Goal: Task Accomplishment & Management: Complete application form

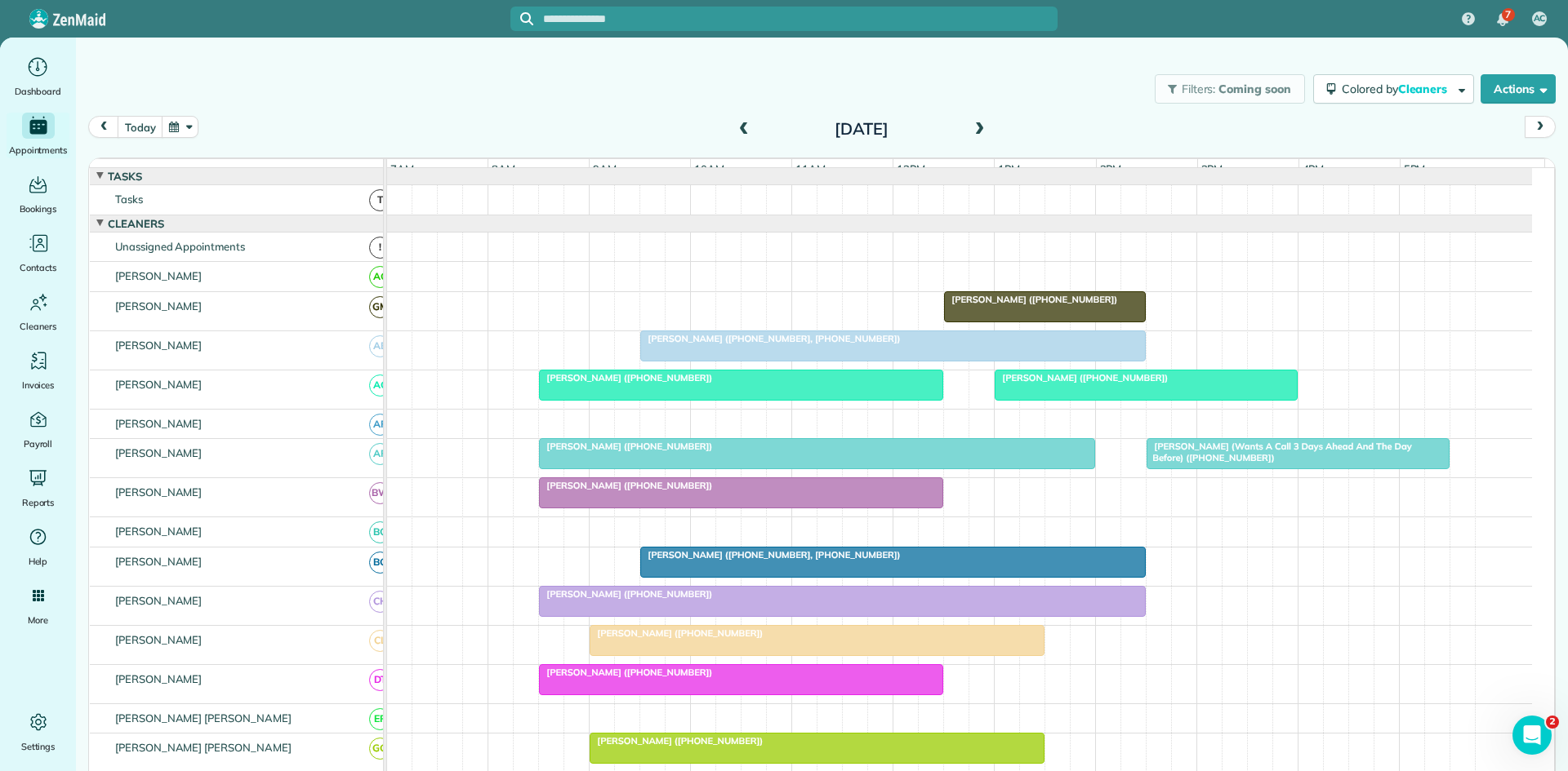
scroll to position [54, 0]
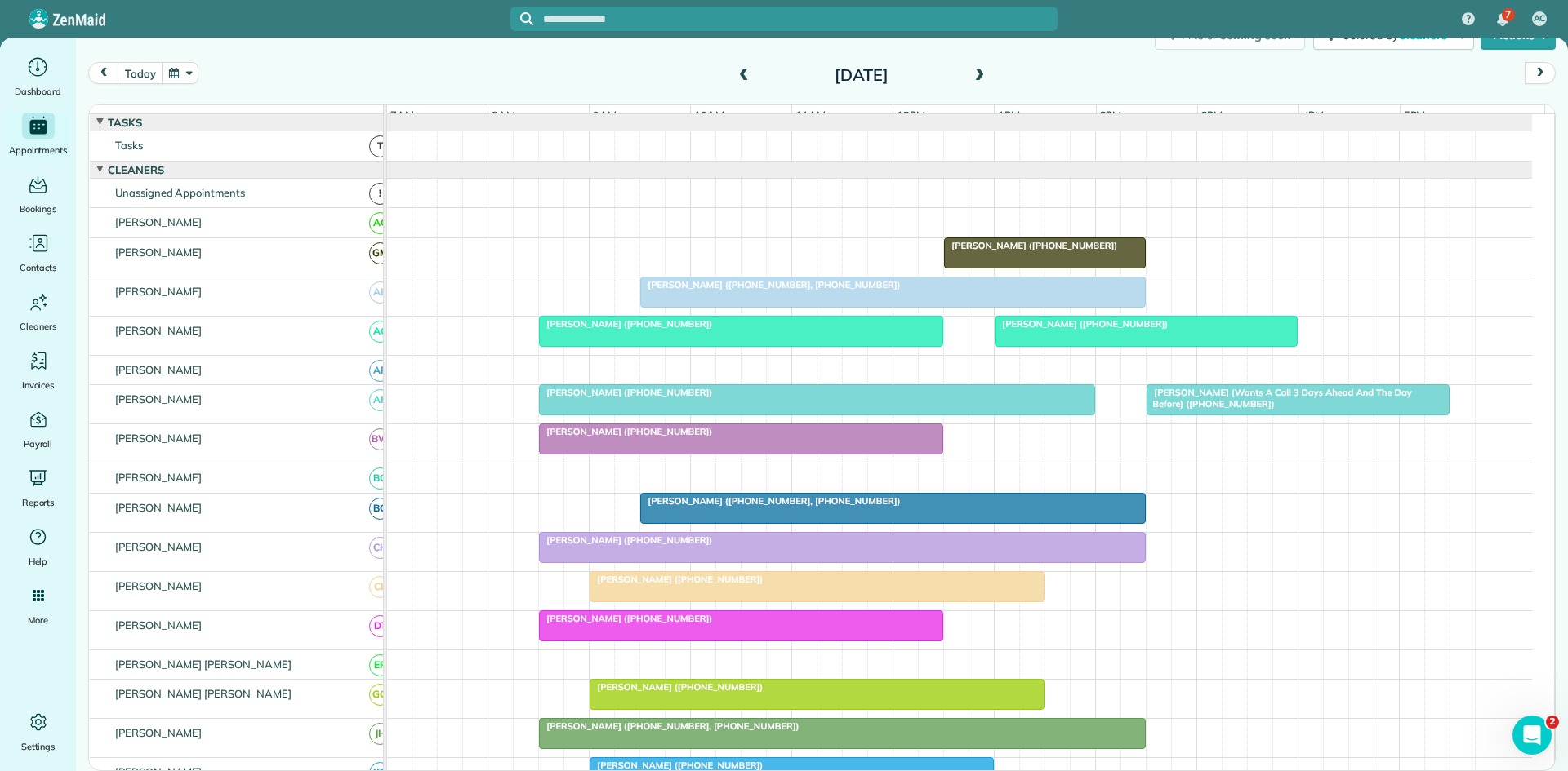
click at [677, 523] on div at bounding box center [892, 508] width 504 height 30
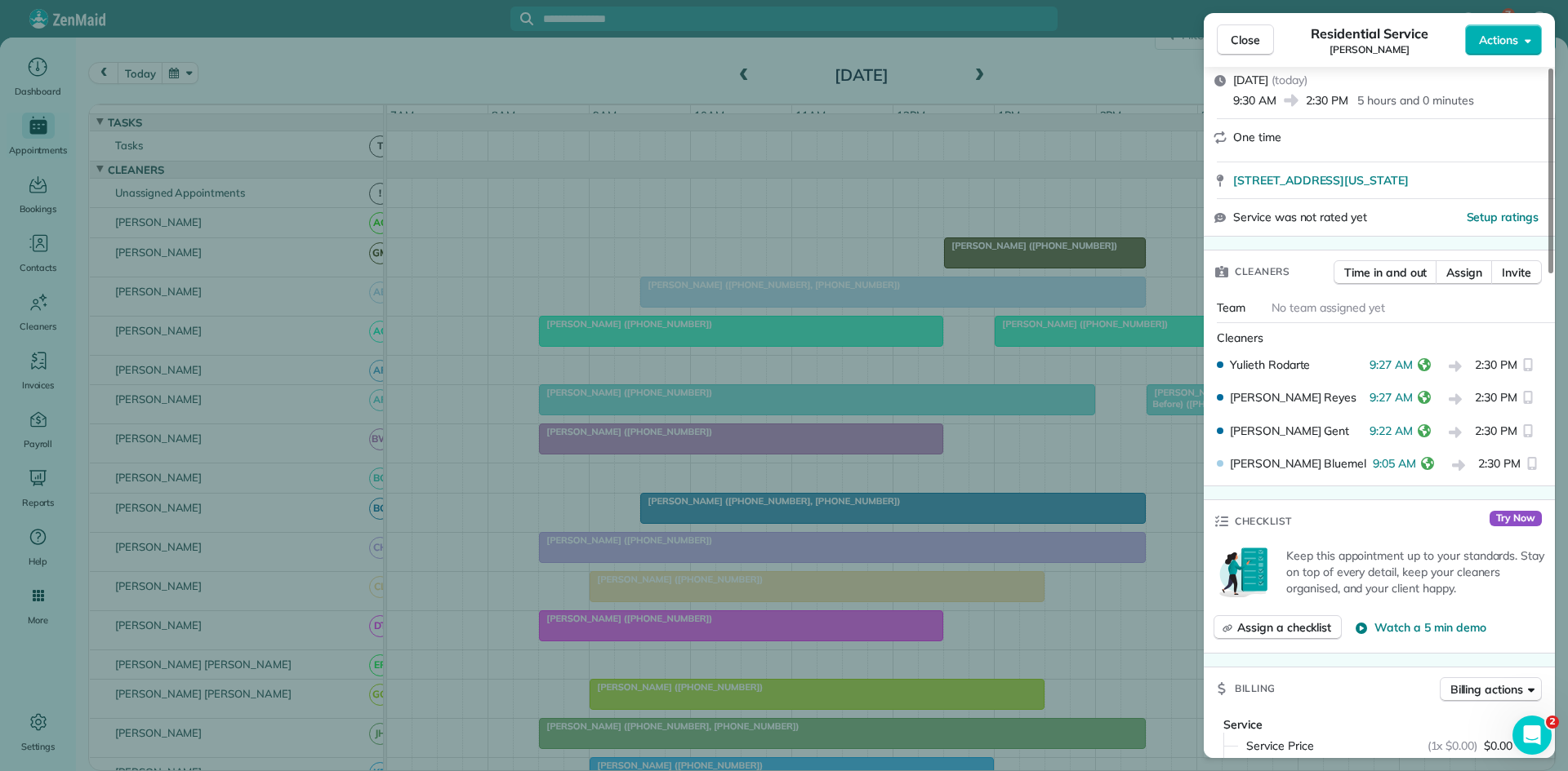
scroll to position [271, 0]
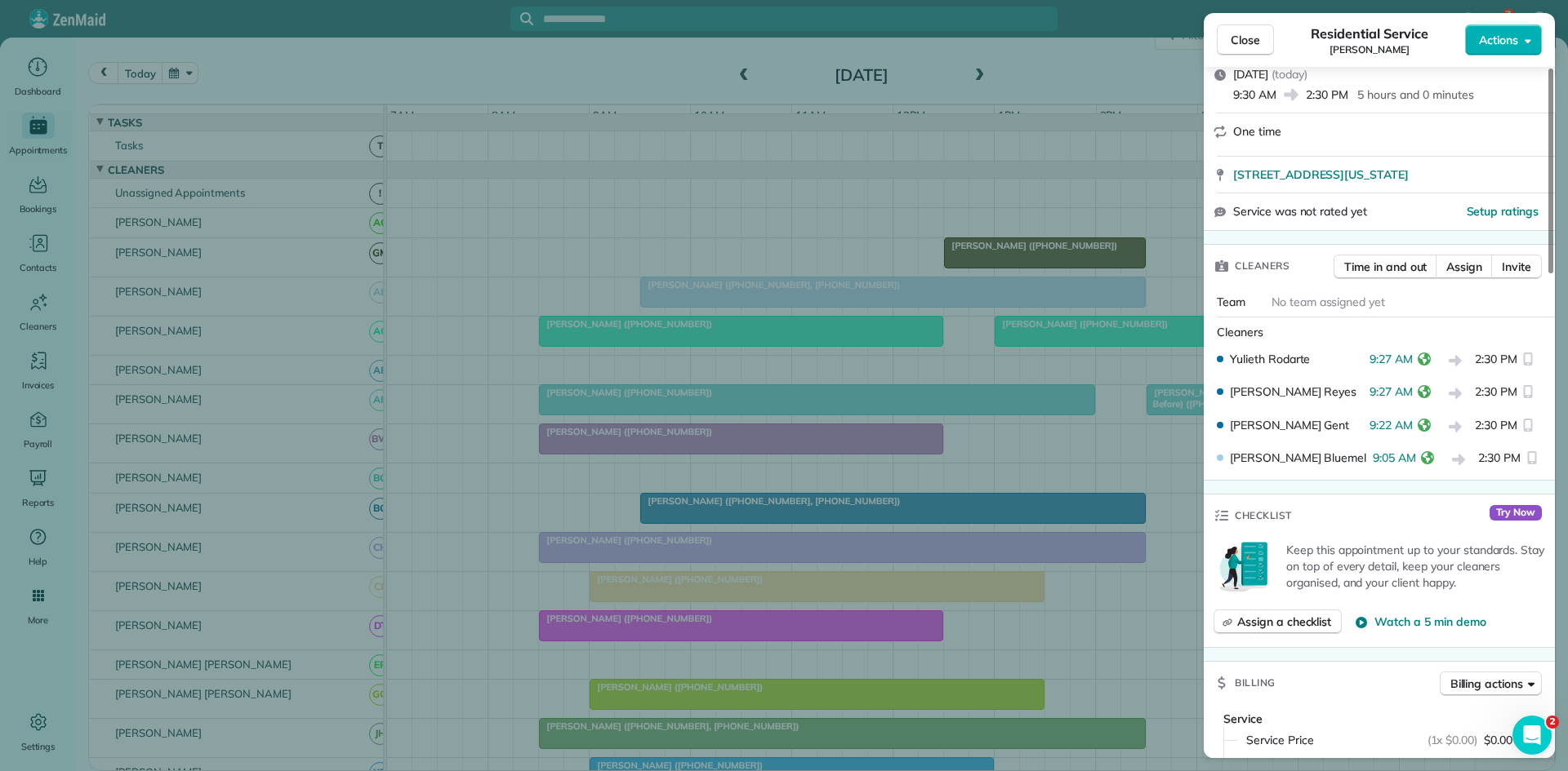
click at [823, 122] on div "Close Residential Service [PERSON_NAME] Actions Status Active [PERSON_NAME] · O…" at bounding box center [784, 385] width 1568 height 771
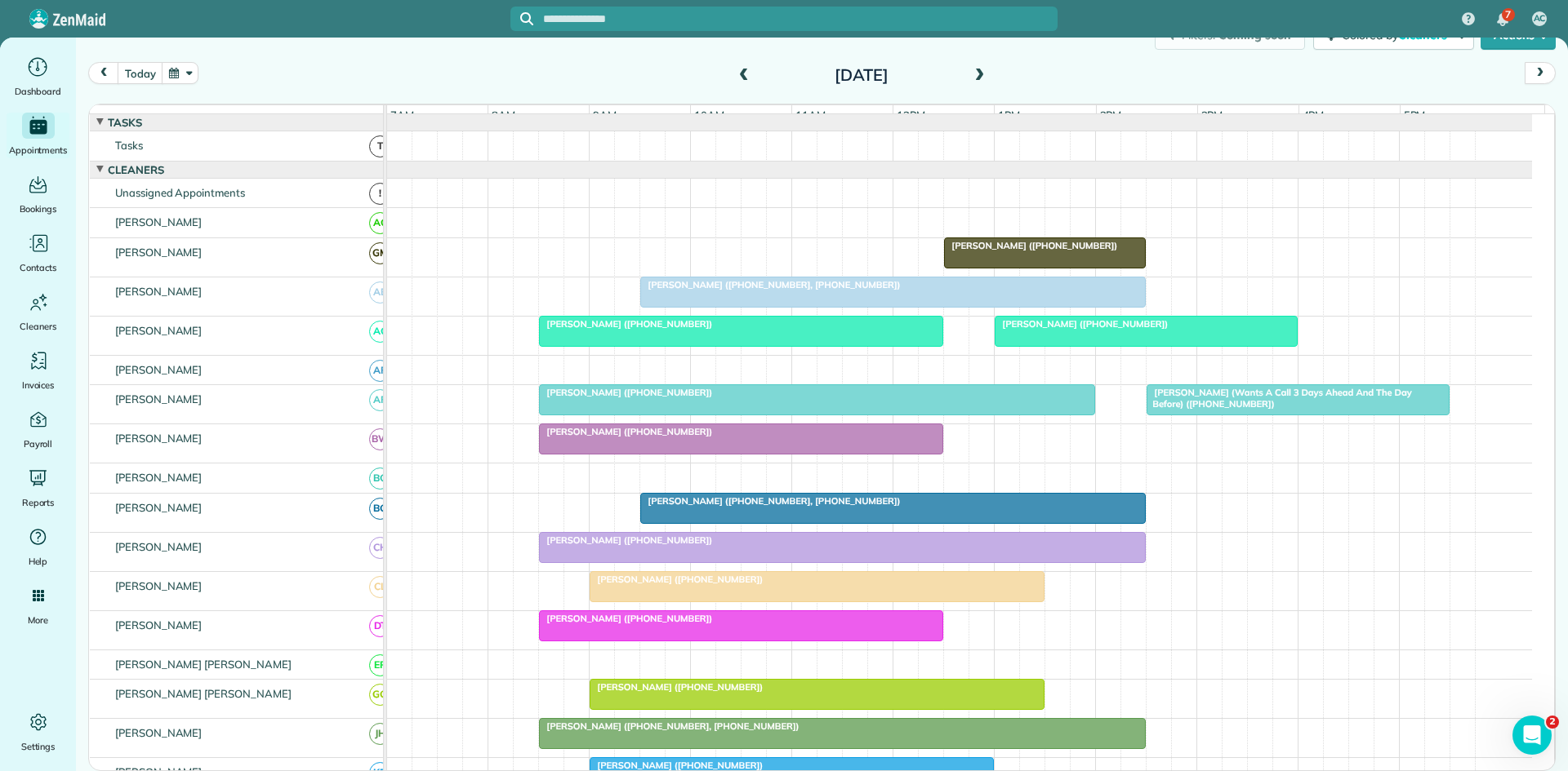
click at [977, 72] on span at bounding box center [979, 75] width 18 height 14
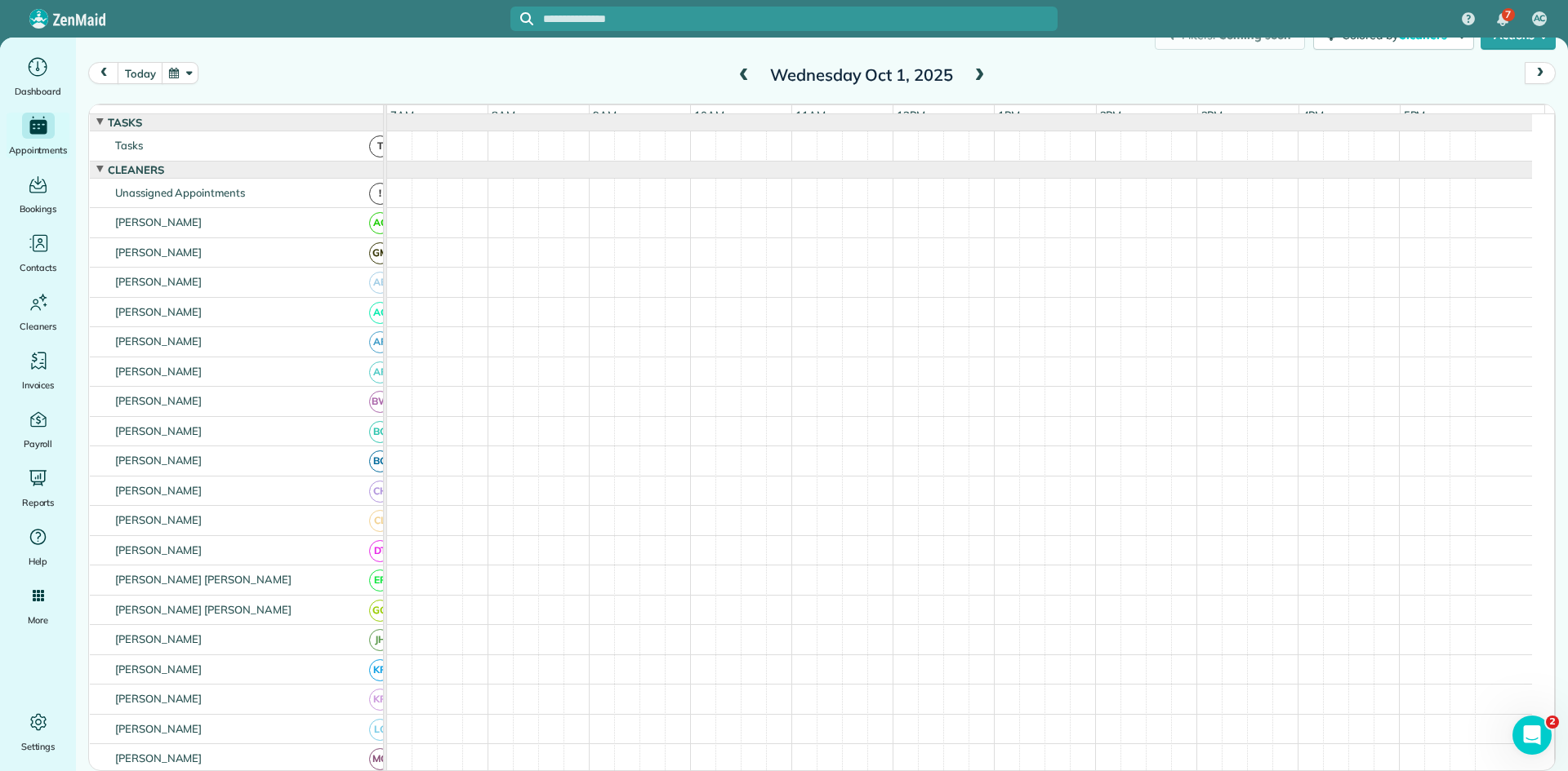
click at [975, 72] on span at bounding box center [979, 75] width 18 height 14
click at [746, 86] on span at bounding box center [744, 75] width 18 height 24
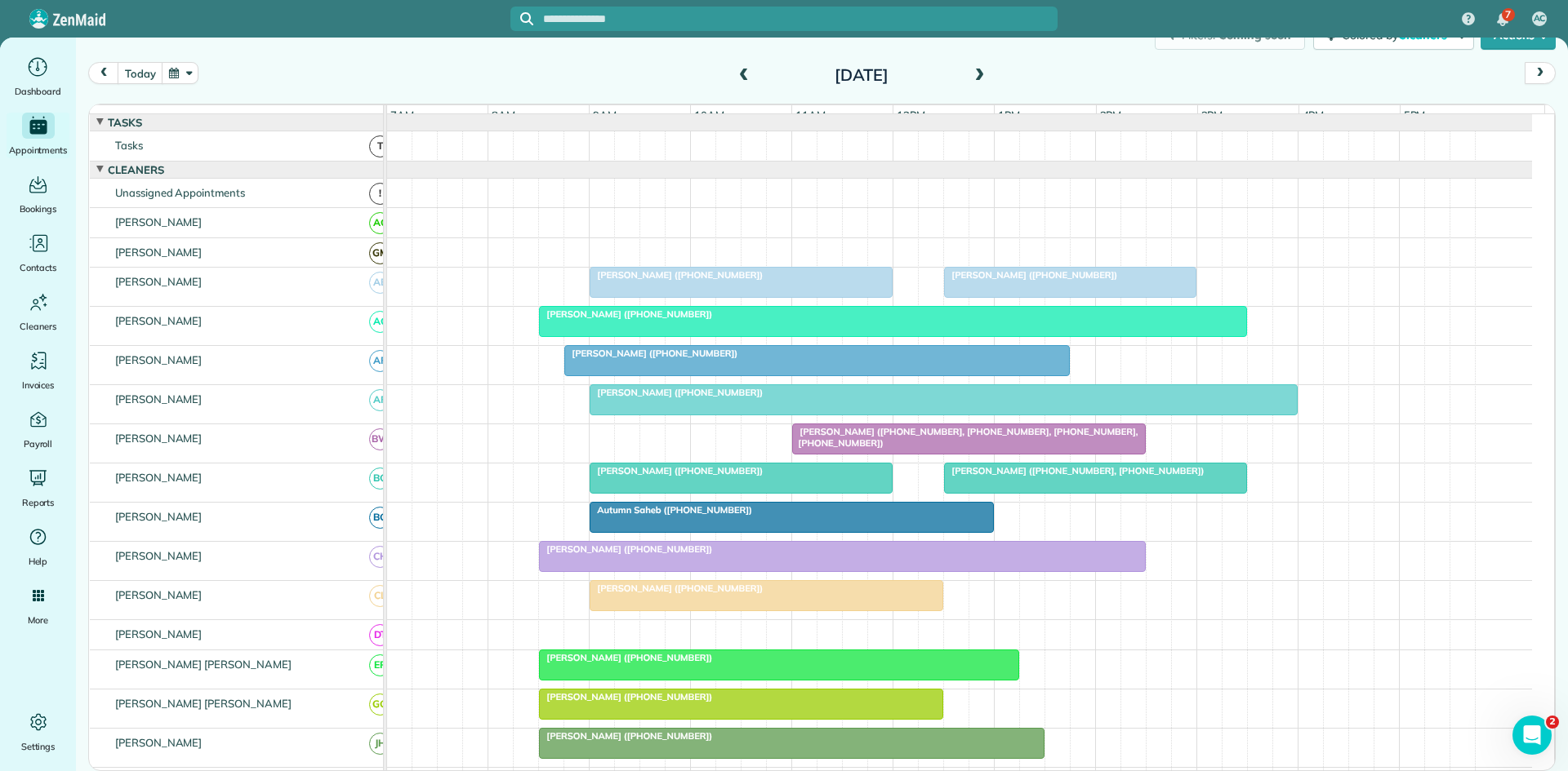
click at [973, 70] on span at bounding box center [979, 75] width 18 height 14
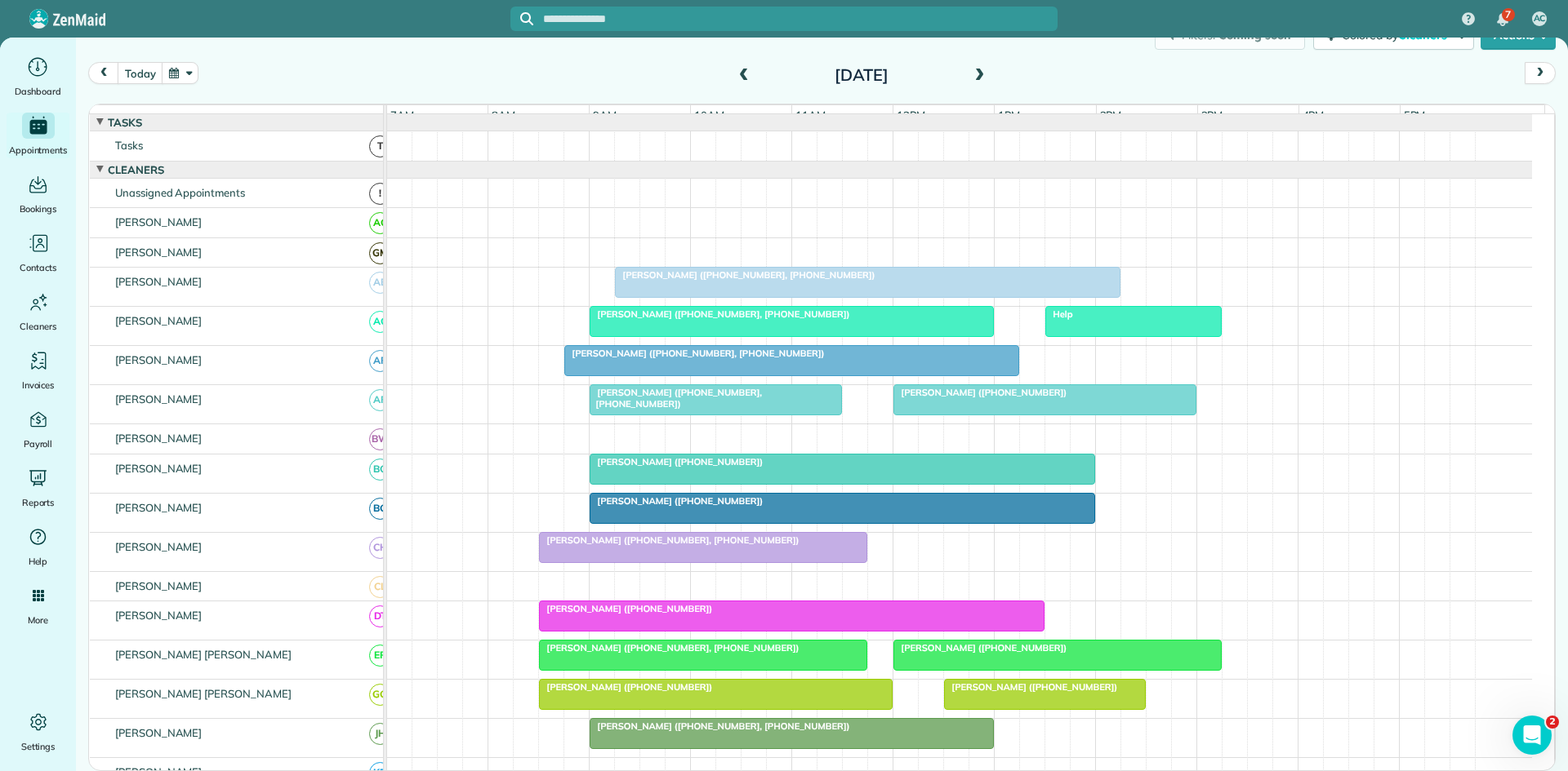
click at [644, 521] on div at bounding box center [842, 508] width 504 height 30
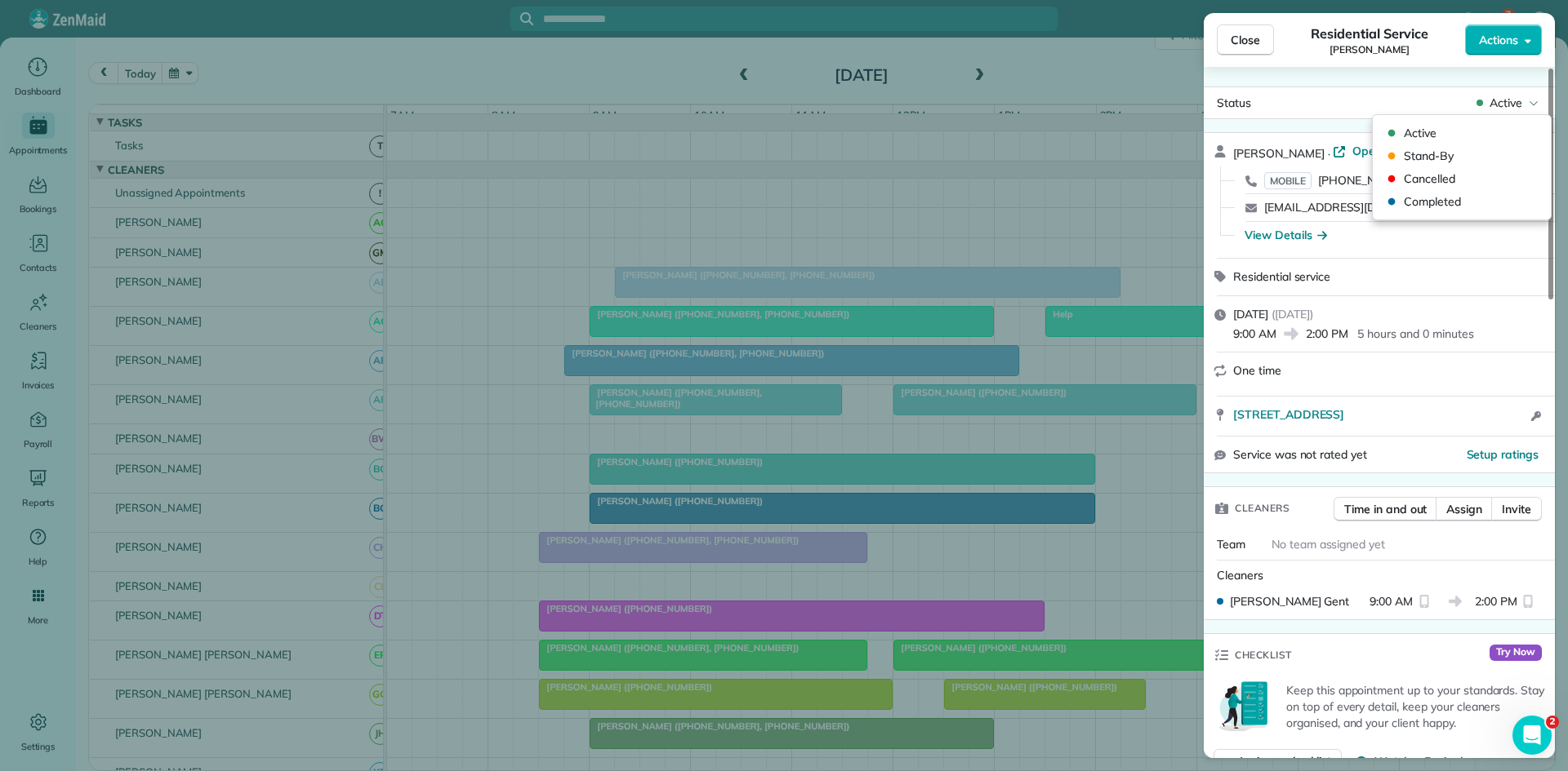
click at [1514, 93] on div "Status Active" at bounding box center [1379, 102] width 345 height 24
click at [1469, 175] on span "Cancelled" at bounding box center [1472, 178] width 137 height 16
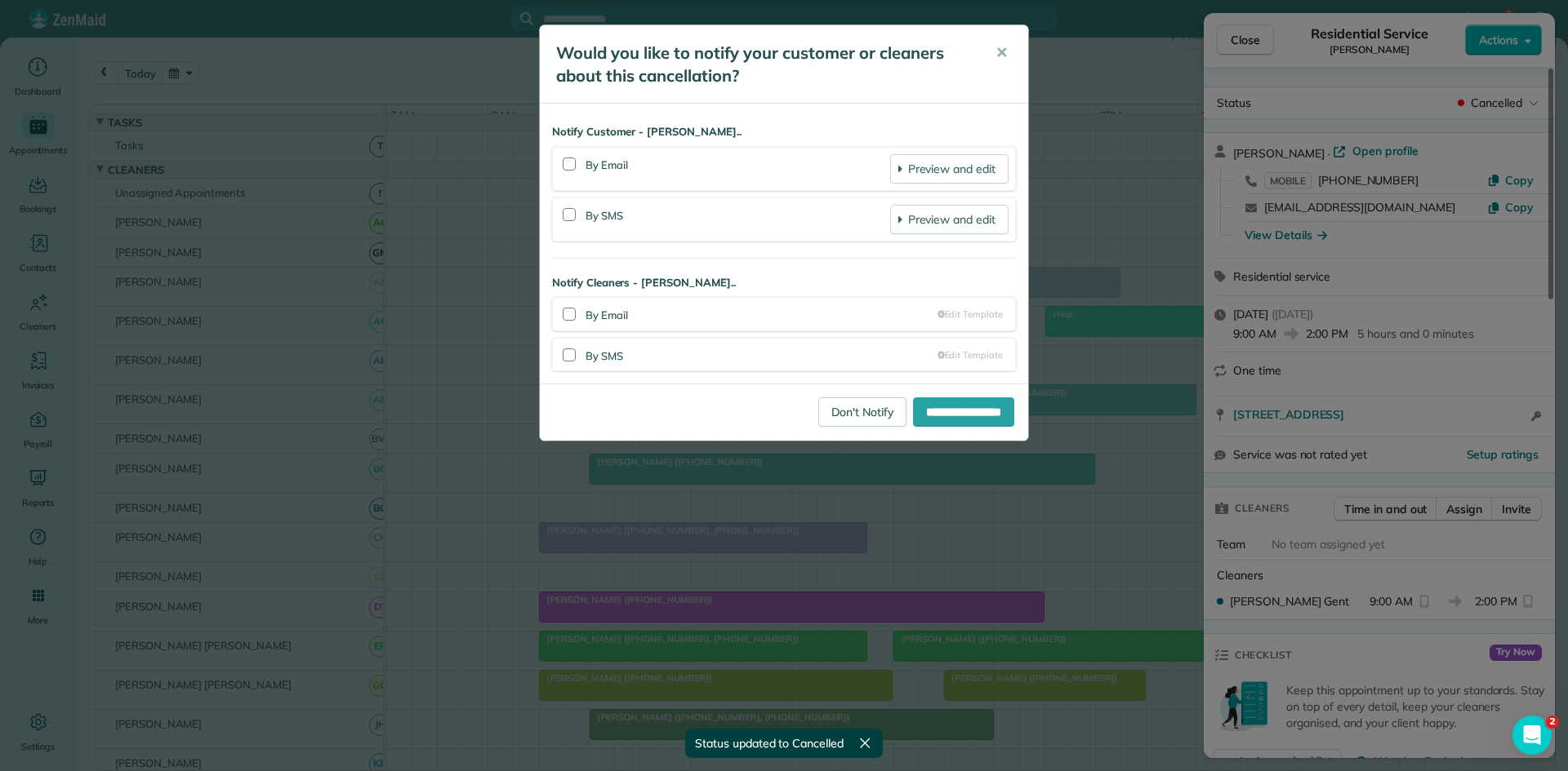
click at [845, 394] on div "**********" at bounding box center [783, 411] width 488 height 57
click at [836, 402] on link "Don't Notify" at bounding box center [862, 412] width 89 height 30
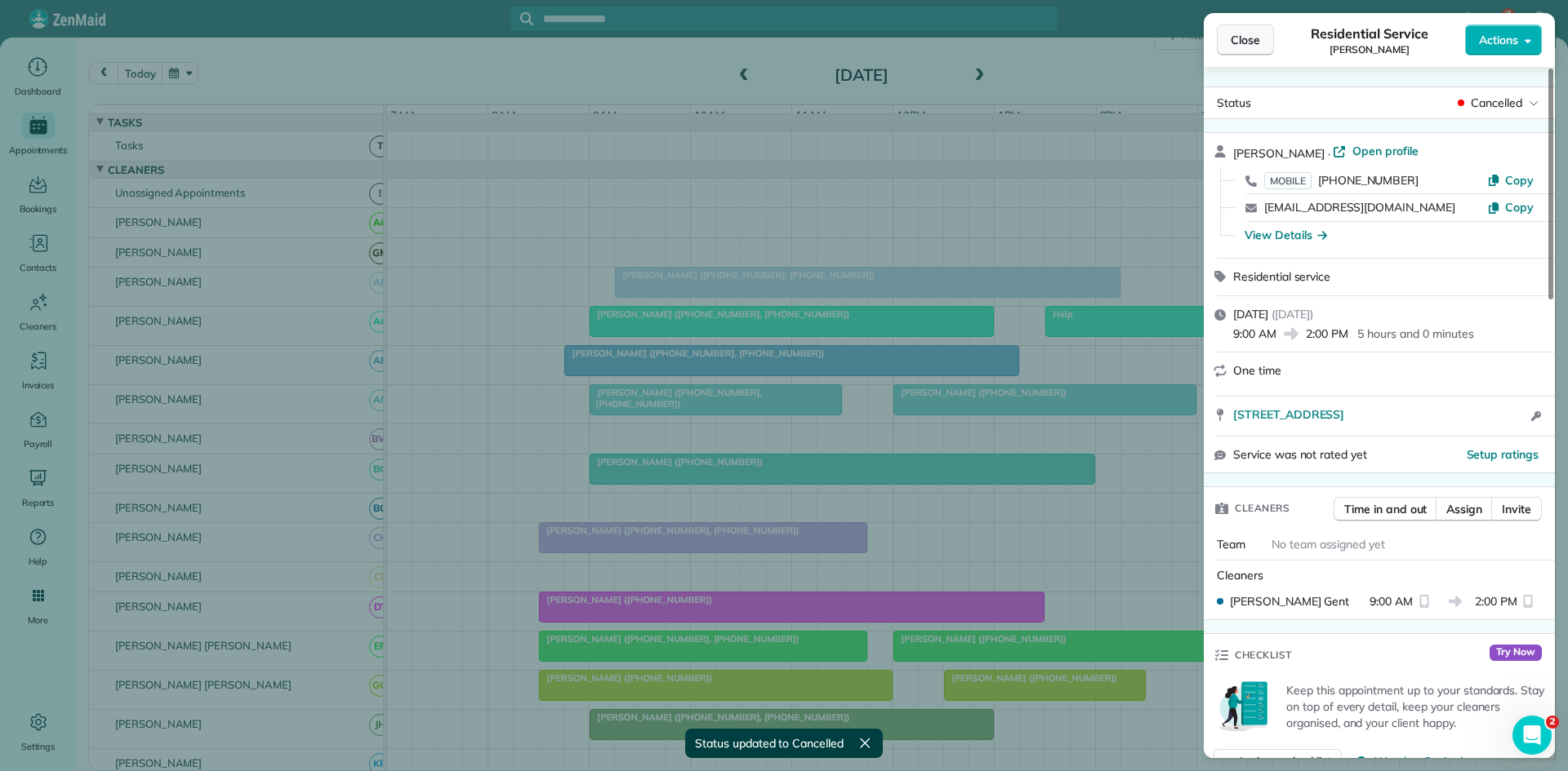
click at [1269, 36] on button "Close" at bounding box center [1244, 39] width 57 height 31
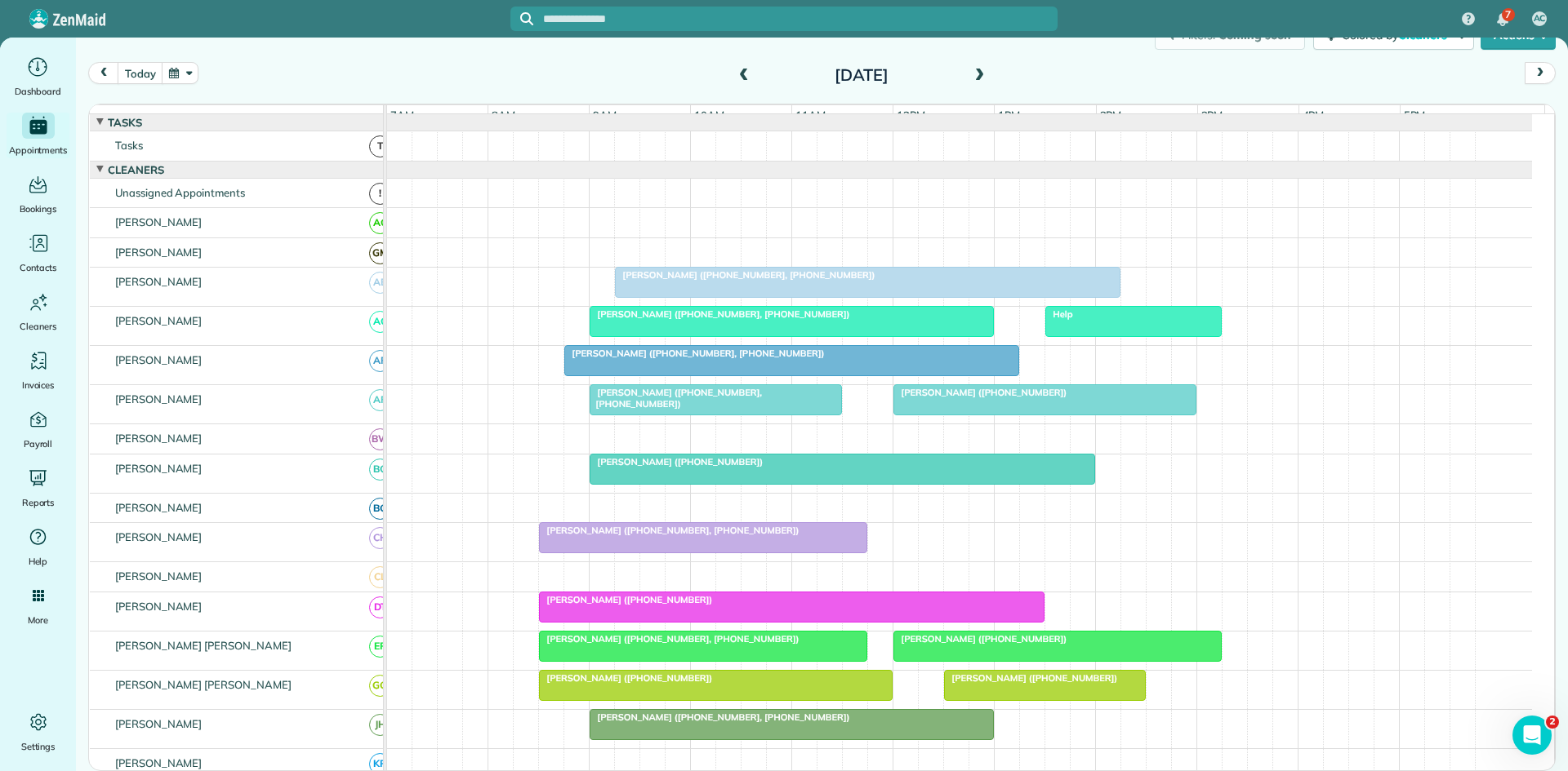
click at [743, 80] on span at bounding box center [744, 75] width 18 height 14
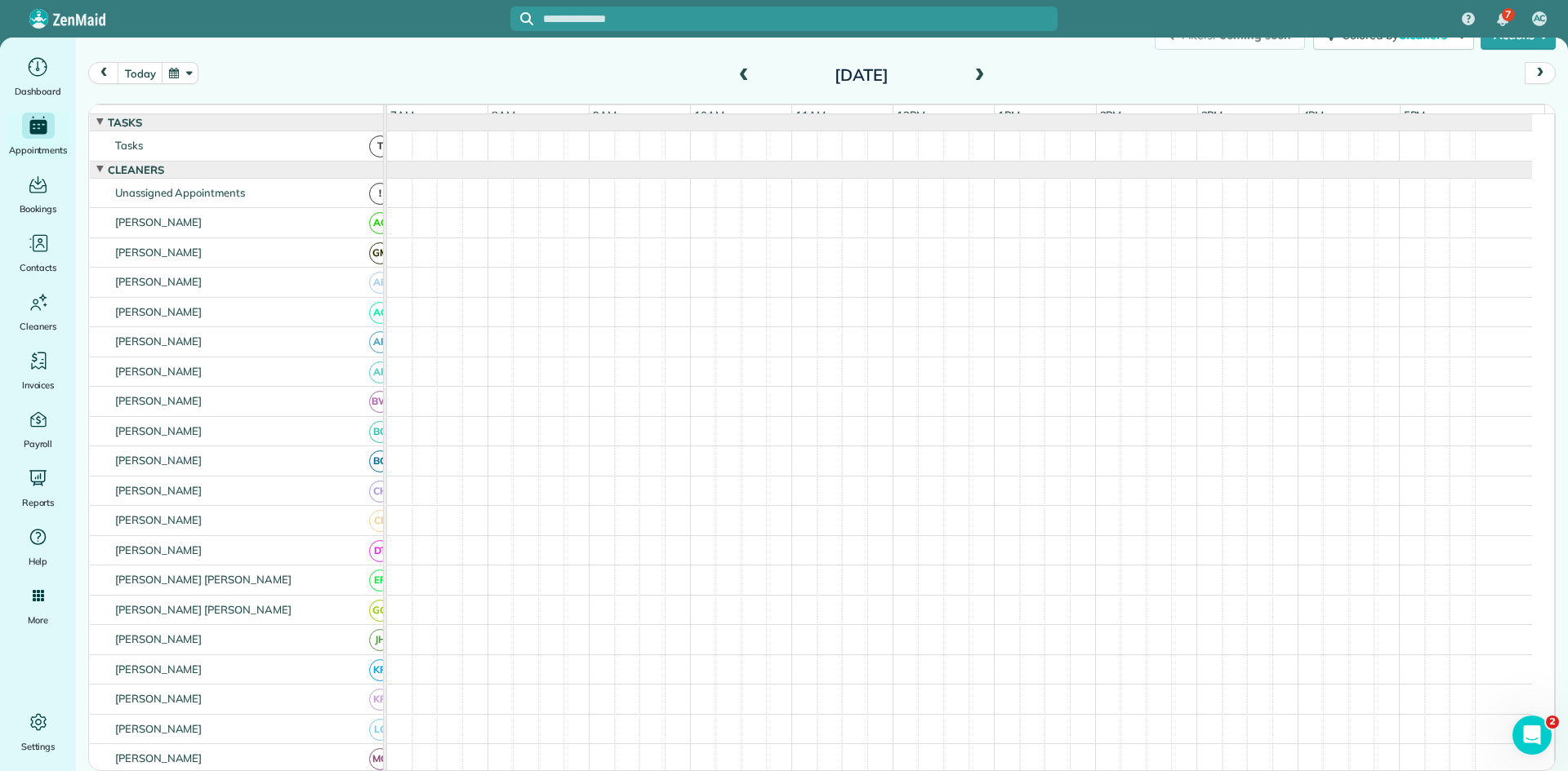
click at [743, 80] on span at bounding box center [744, 75] width 18 height 14
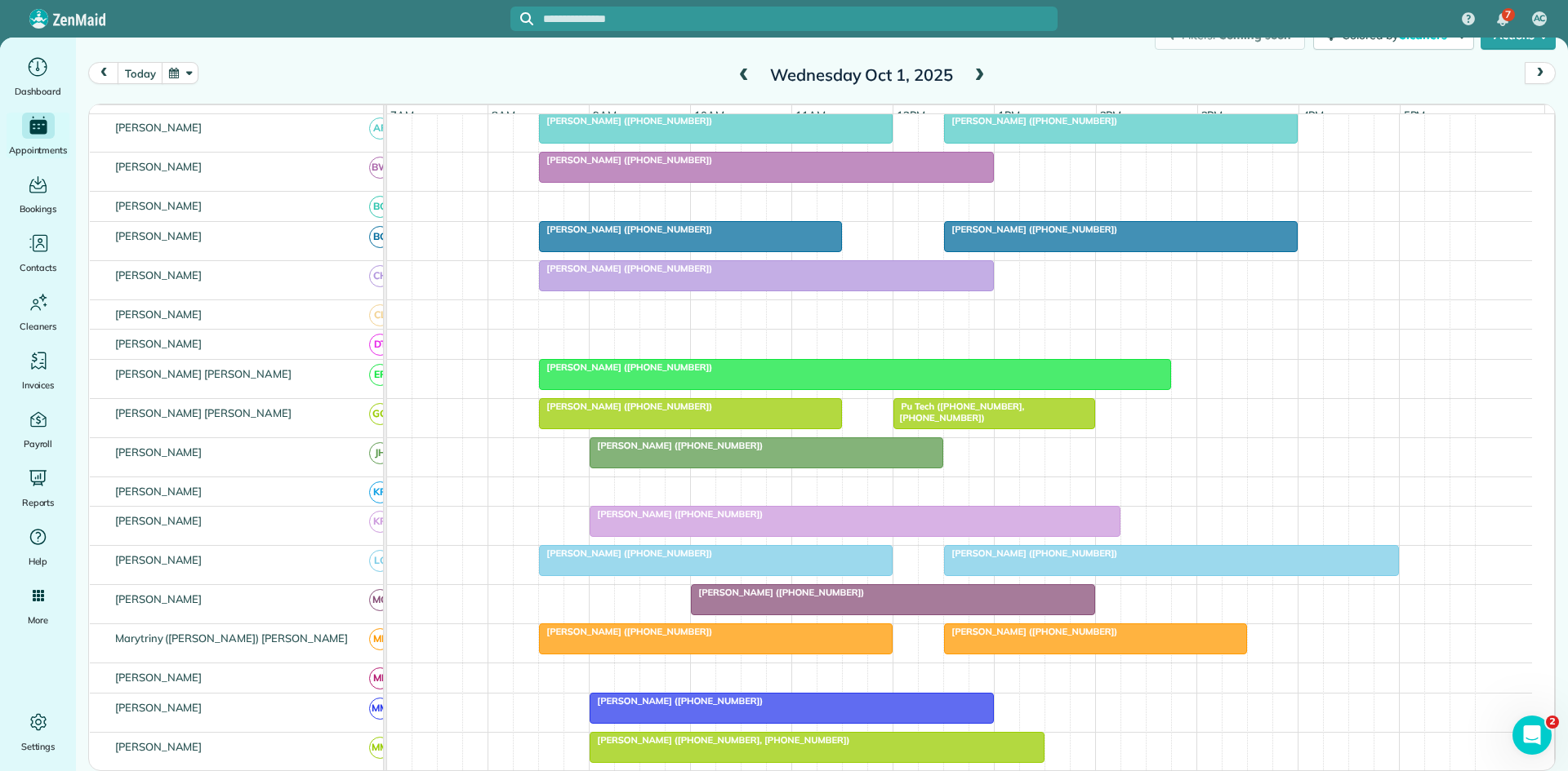
scroll to position [544, 0]
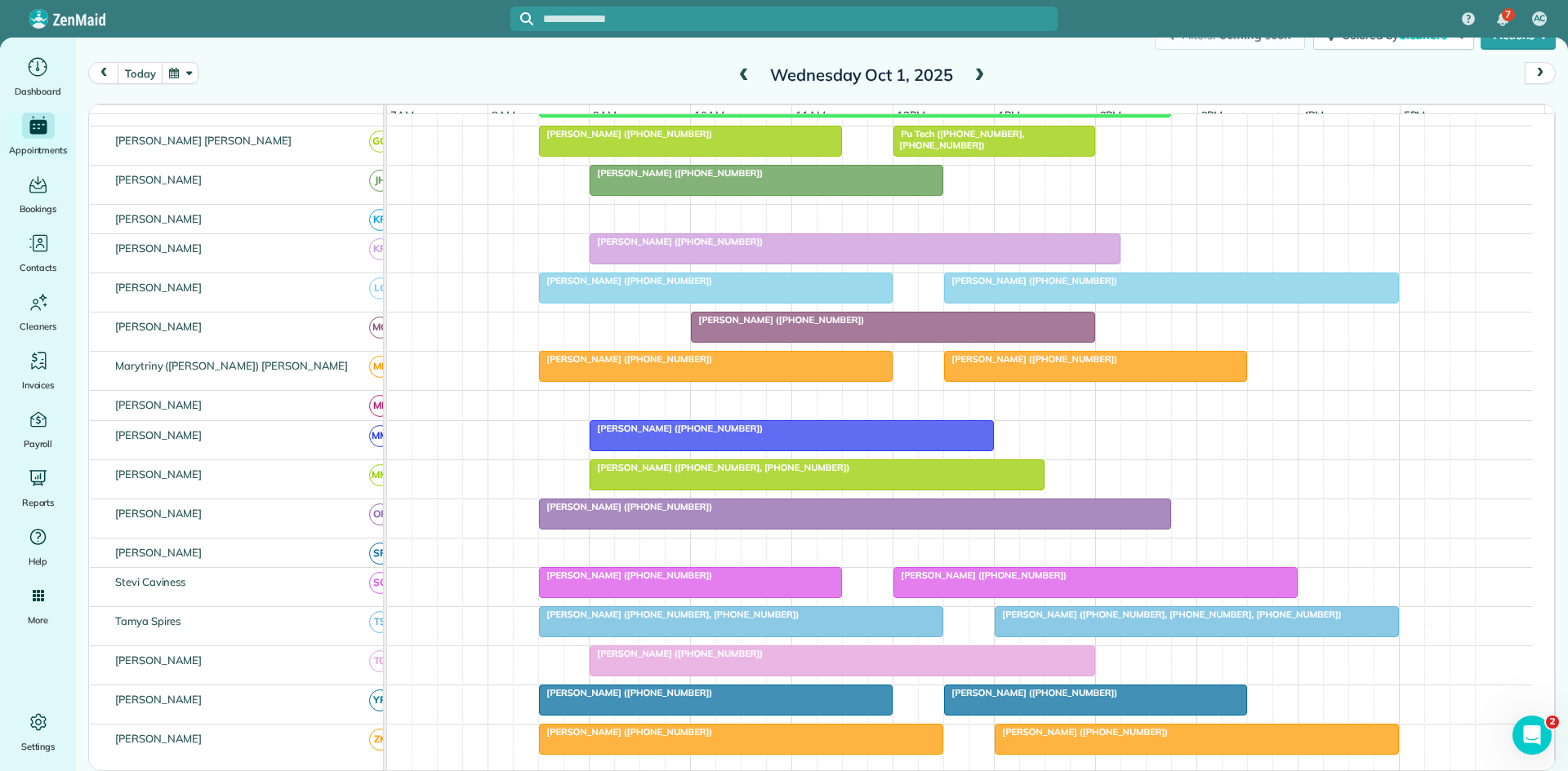
click at [735, 80] on span at bounding box center [744, 75] width 18 height 14
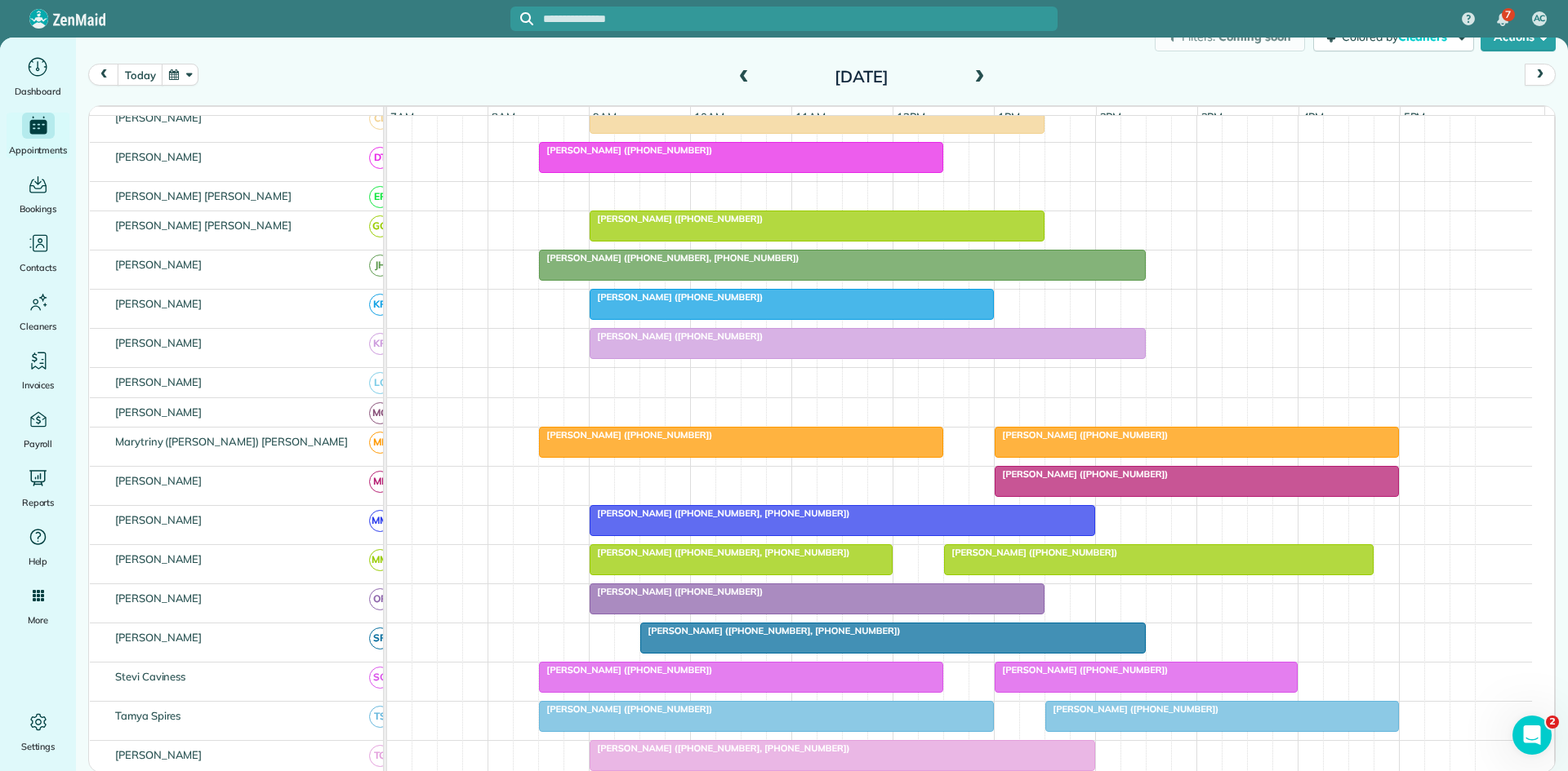
scroll to position [554, 0]
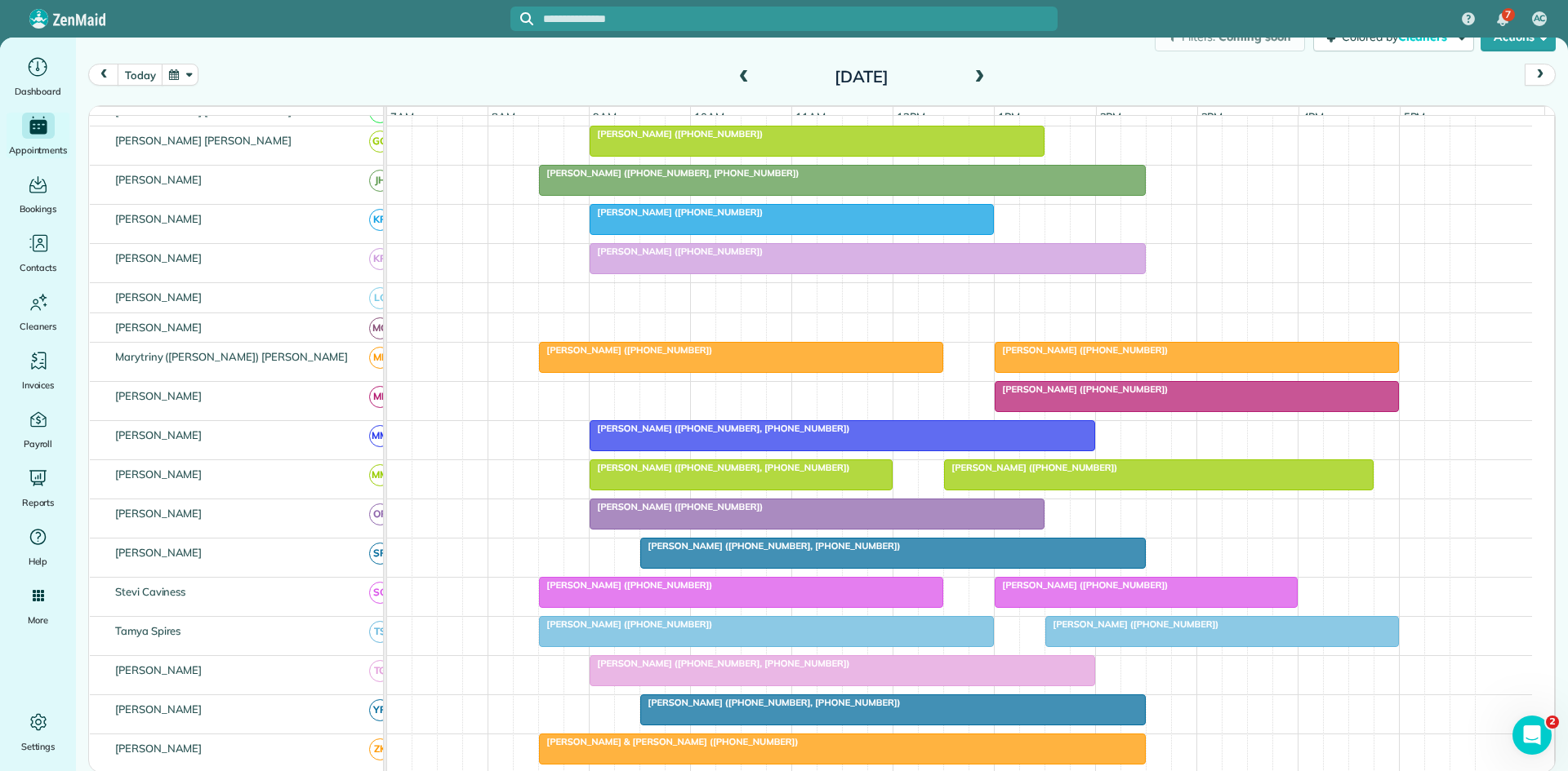
click at [978, 75] on span at bounding box center [979, 77] width 18 height 14
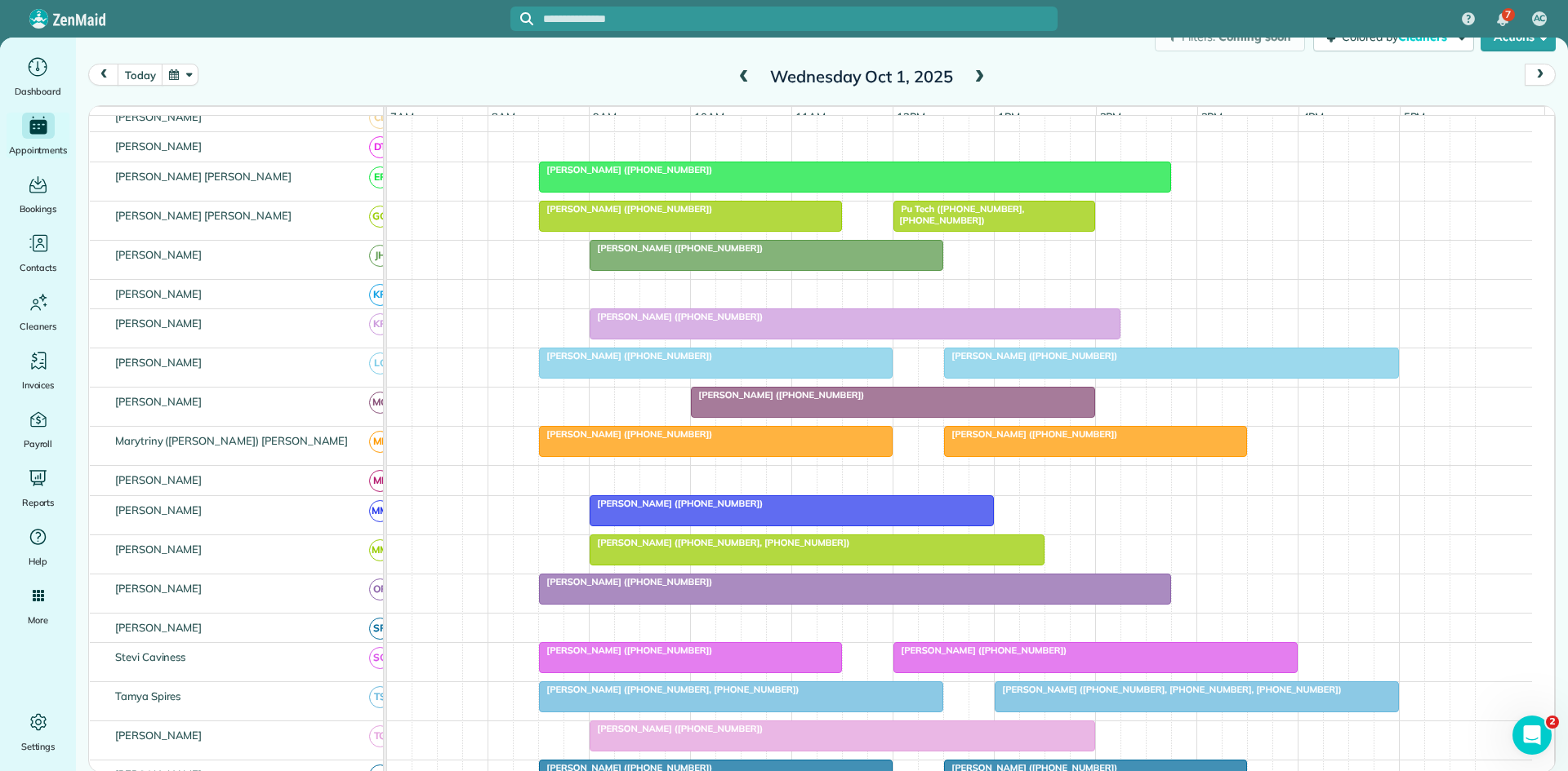
scroll to position [546, 0]
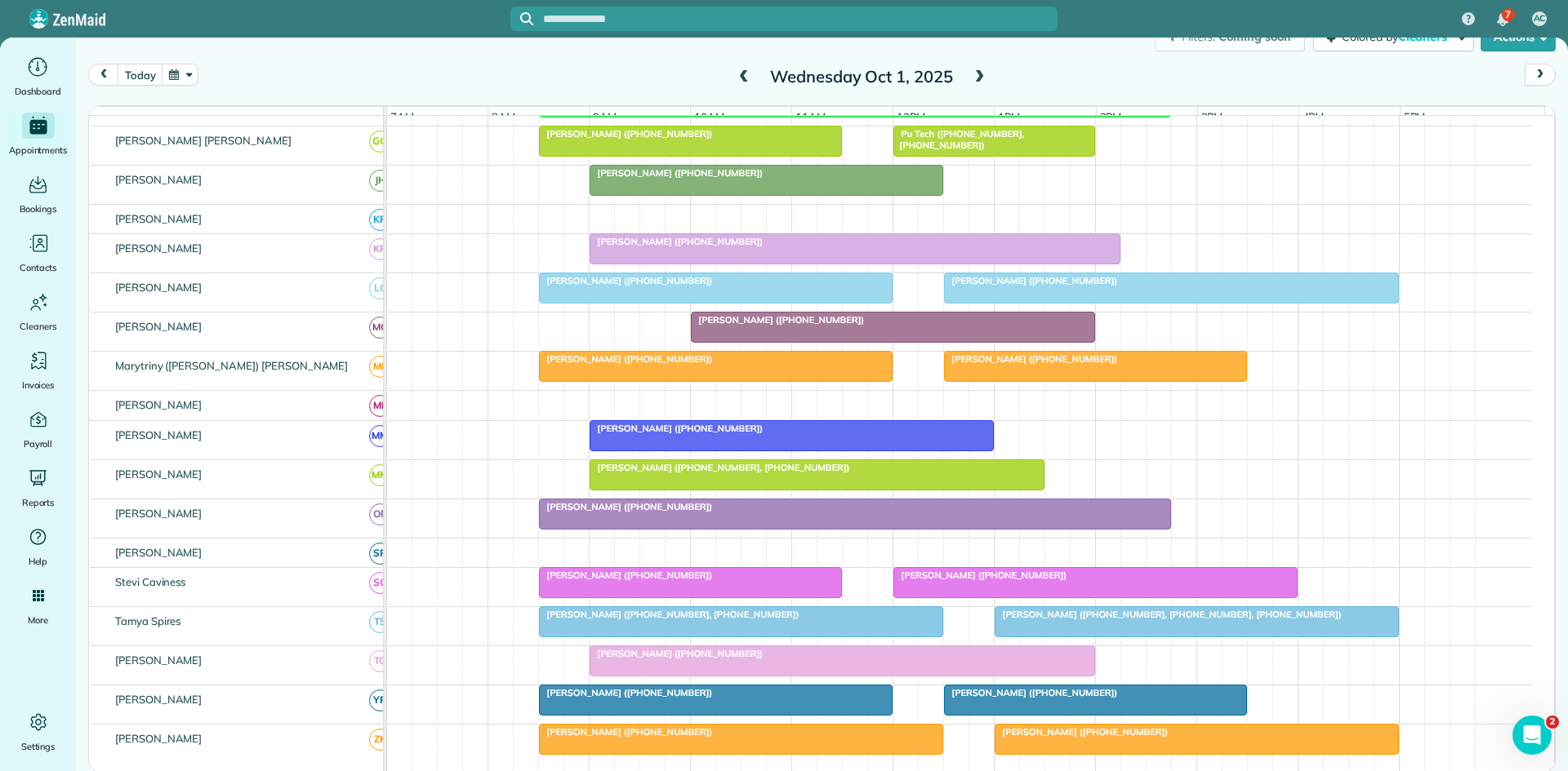
click at [966, 325] on div "[PERSON_NAME] ([PHONE_NUMBER])" at bounding box center [892, 320] width 394 height 12
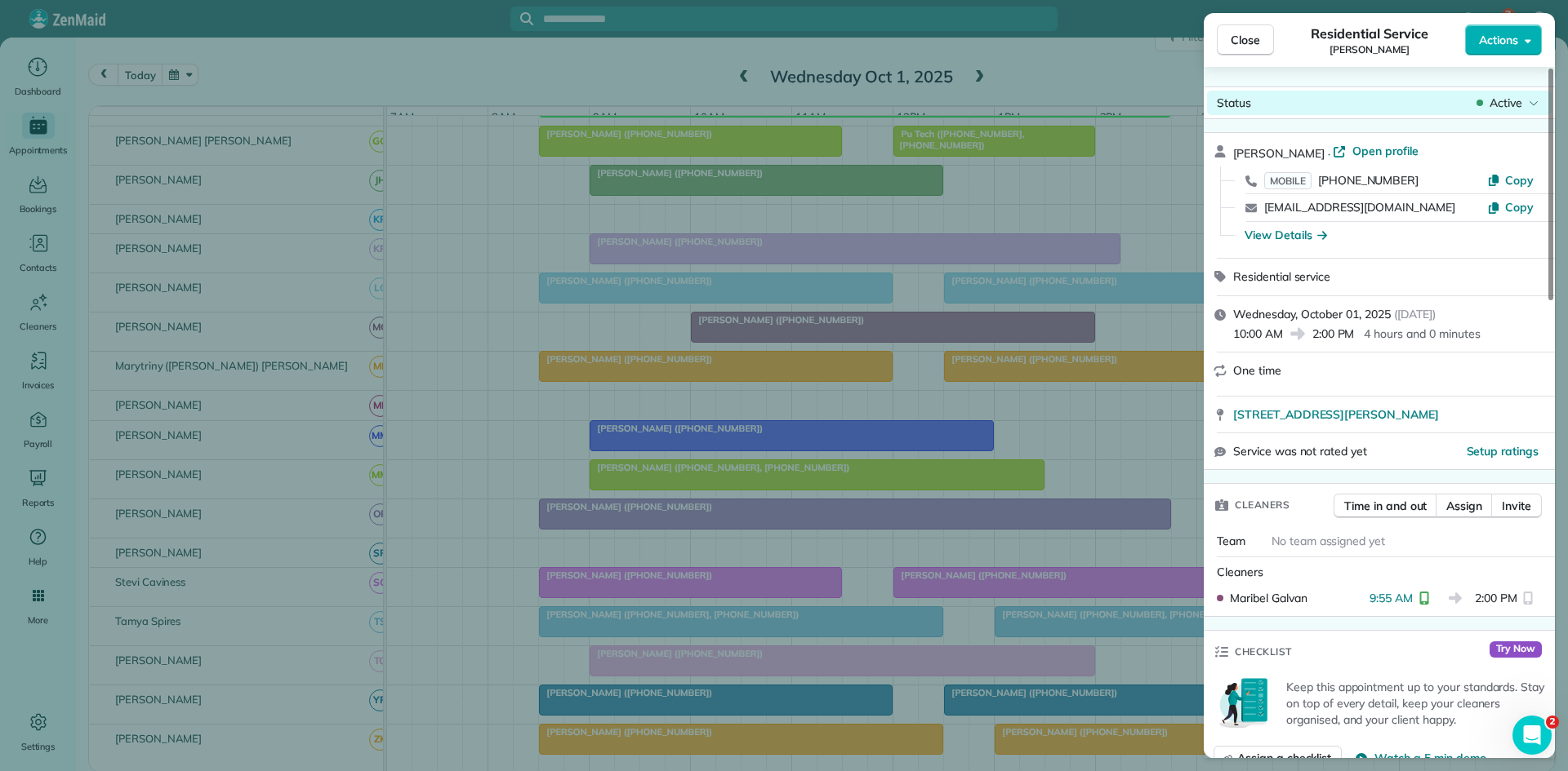
click at [1515, 109] on span "Active" at bounding box center [1505, 102] width 33 height 16
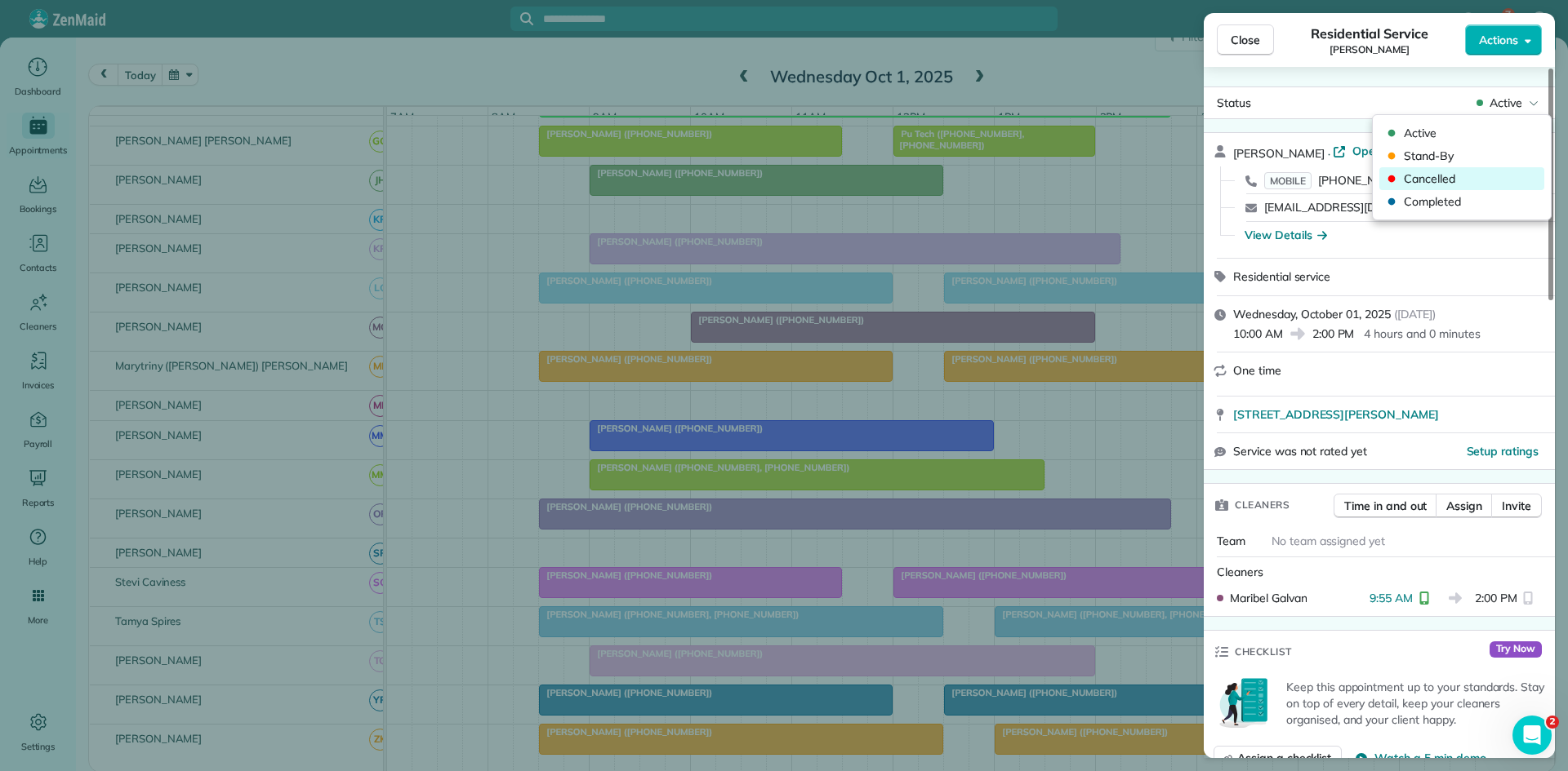
click at [1477, 179] on span "Cancelled" at bounding box center [1472, 178] width 137 height 16
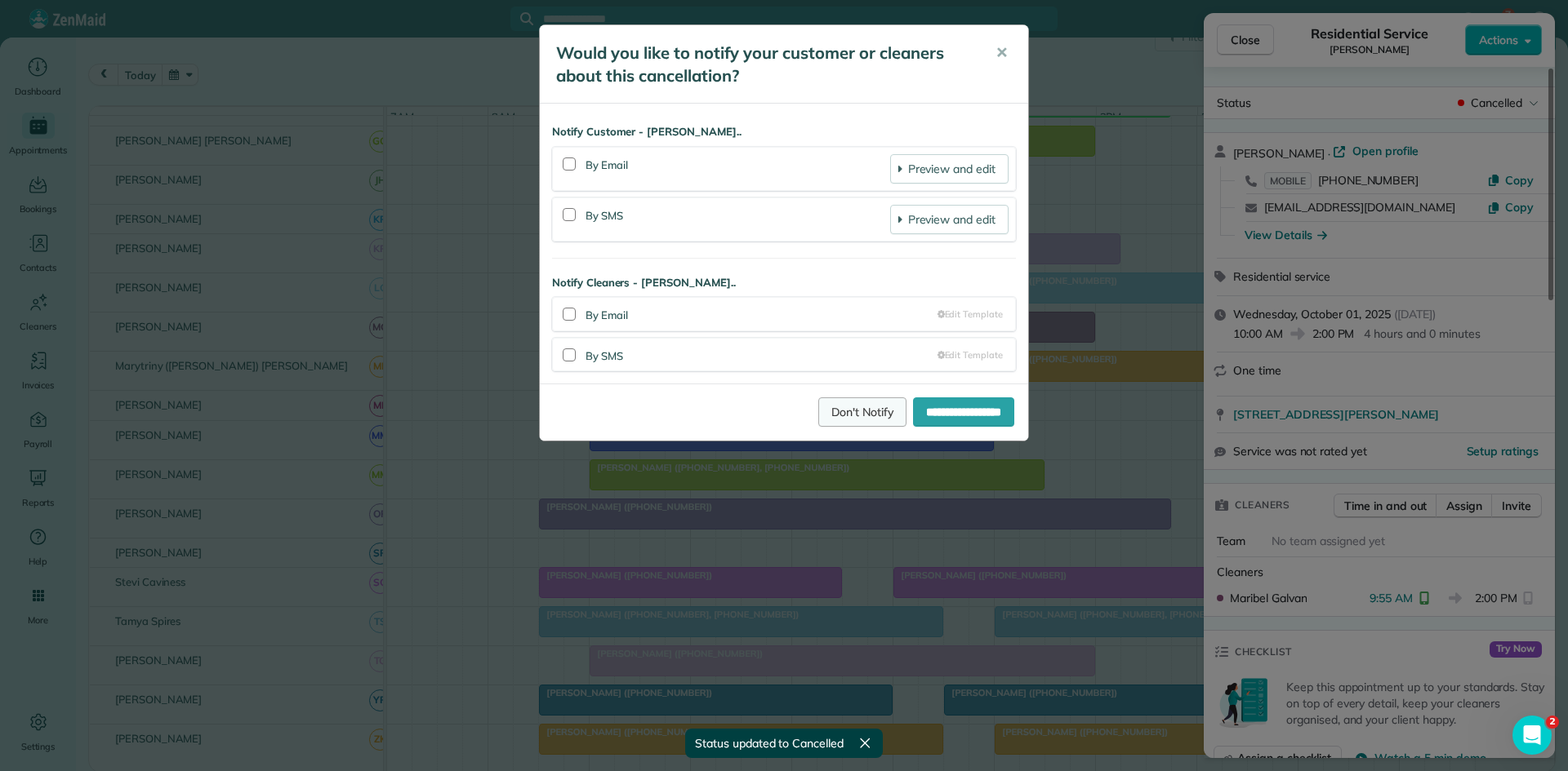
click at [856, 414] on link "Don't Notify" at bounding box center [862, 412] width 89 height 30
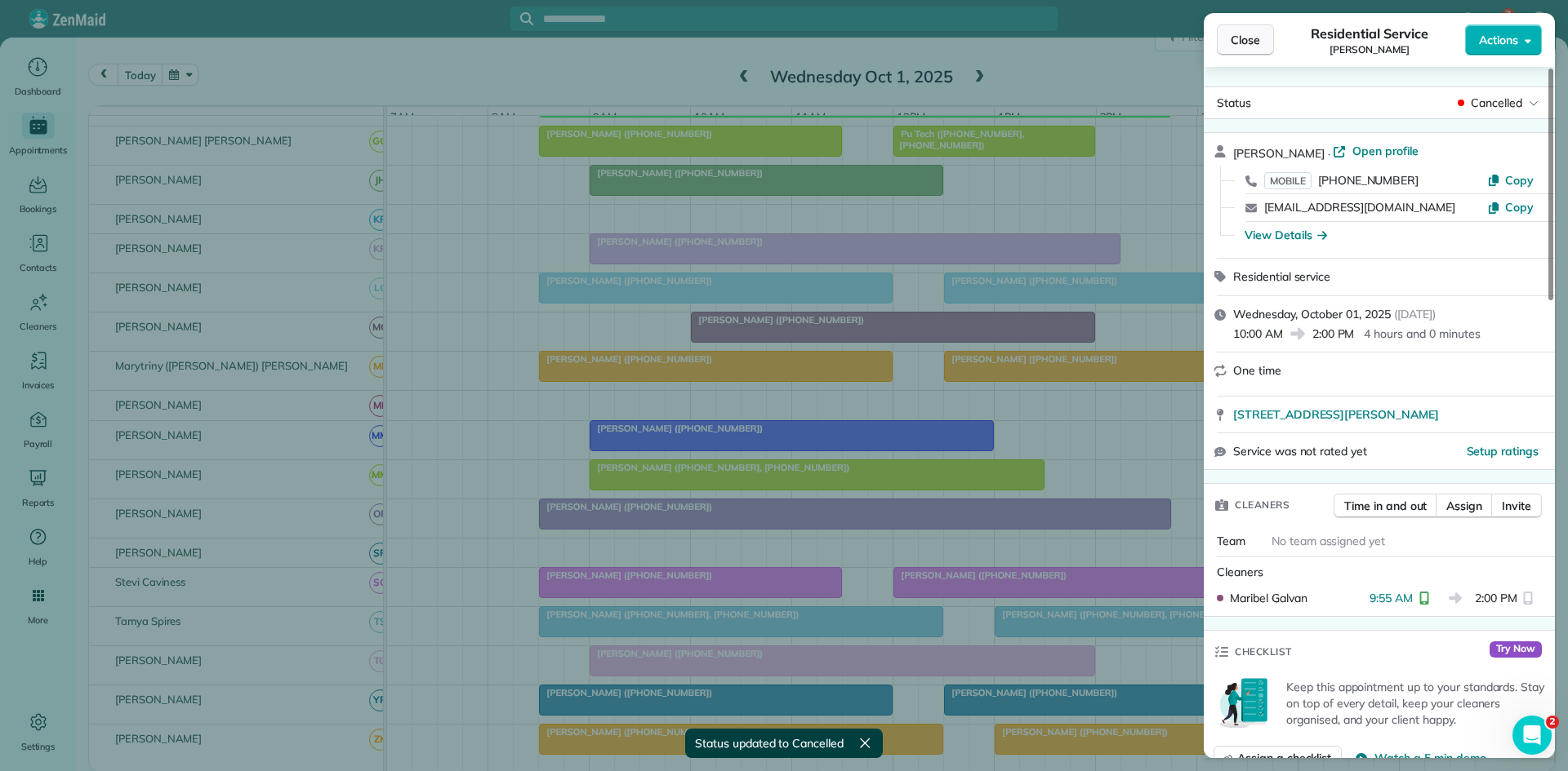
click at [1253, 51] on button "Close" at bounding box center [1244, 39] width 57 height 31
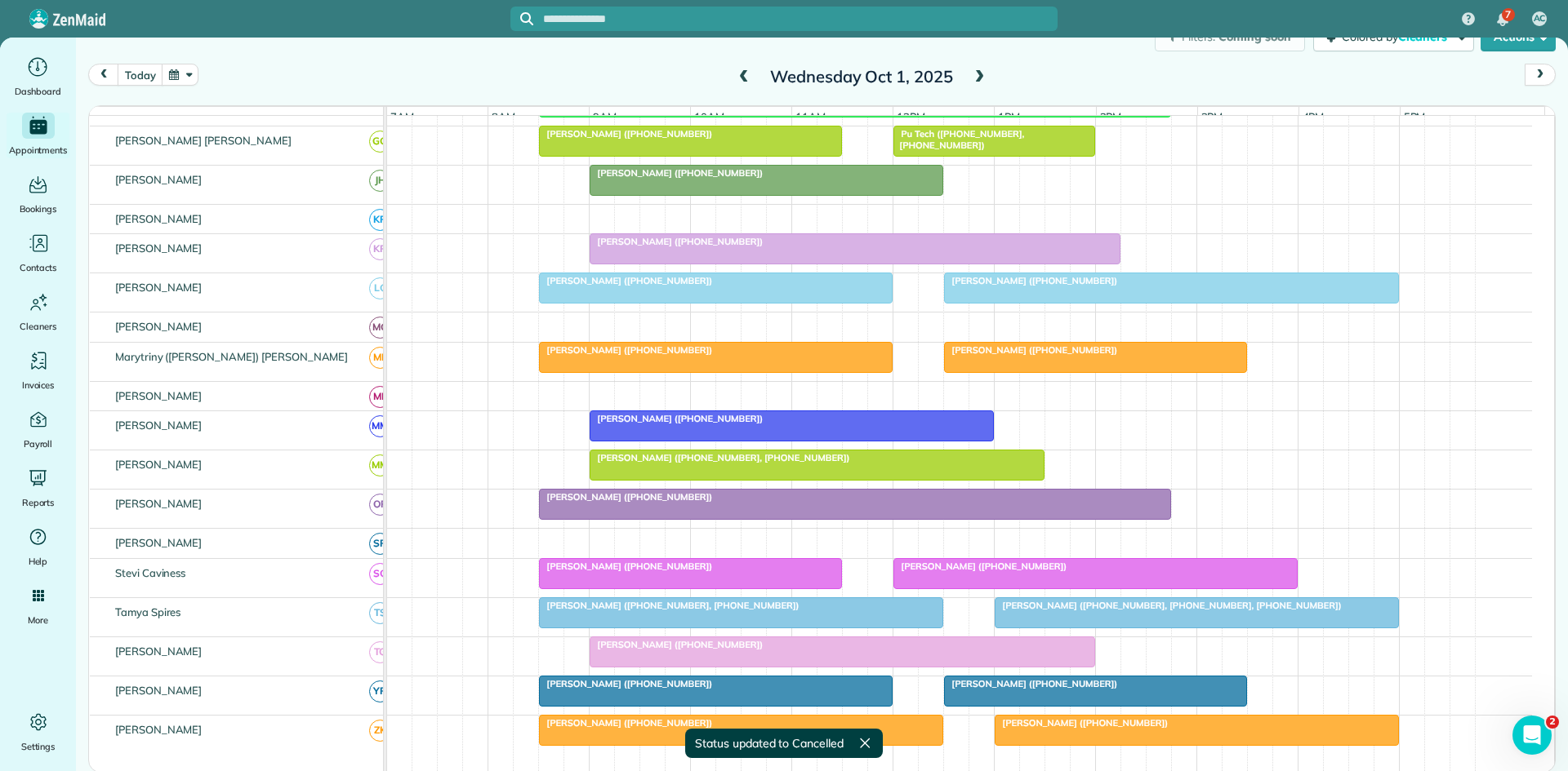
click at [744, 80] on span at bounding box center [744, 77] width 18 height 14
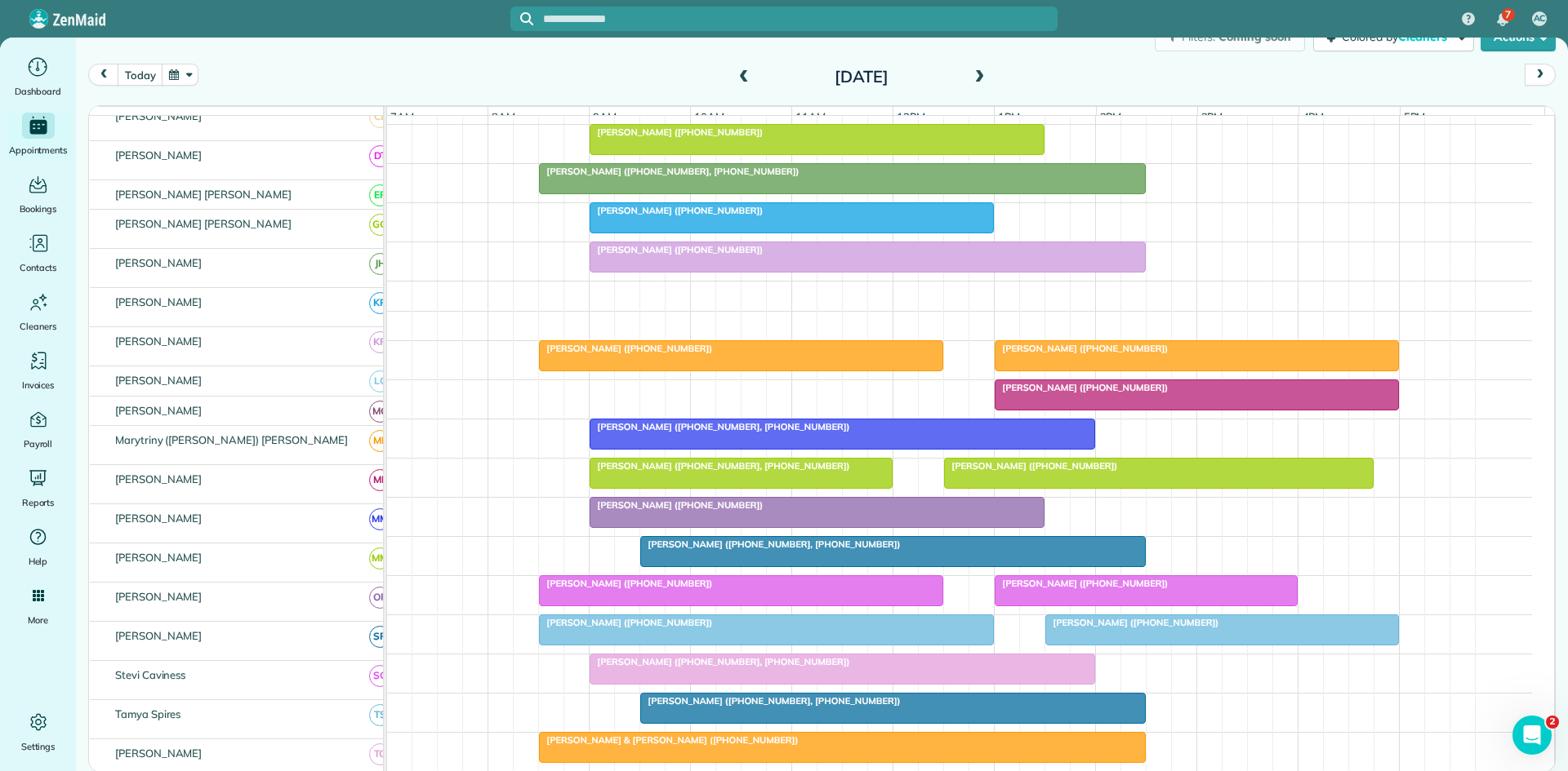
scroll to position [556, 0]
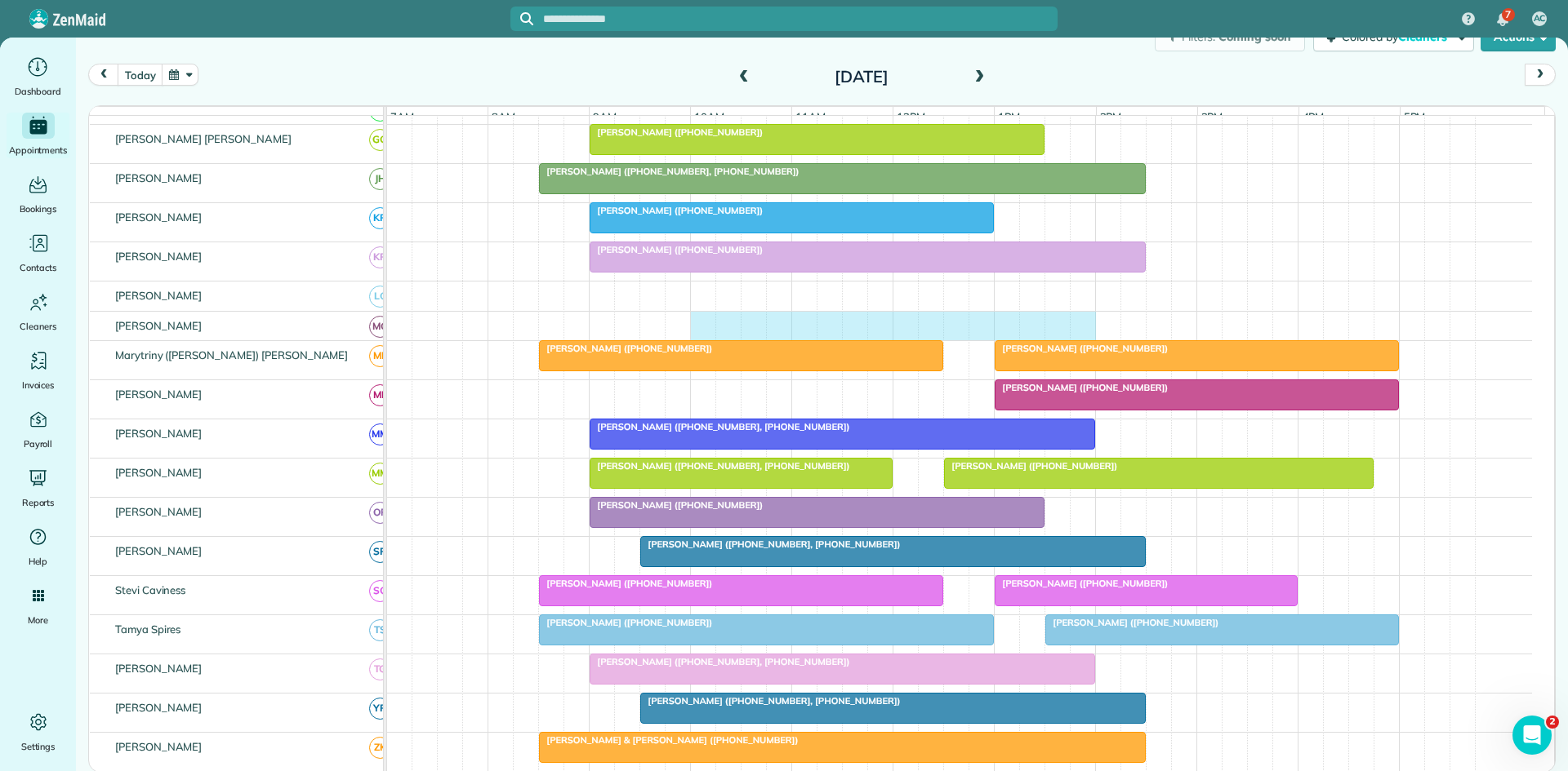
drag, startPoint x: 699, startPoint y: 333, endPoint x: 1074, endPoint y: 340, distance: 375.1
click at [1074, 340] on div at bounding box center [959, 326] width 1144 height 30
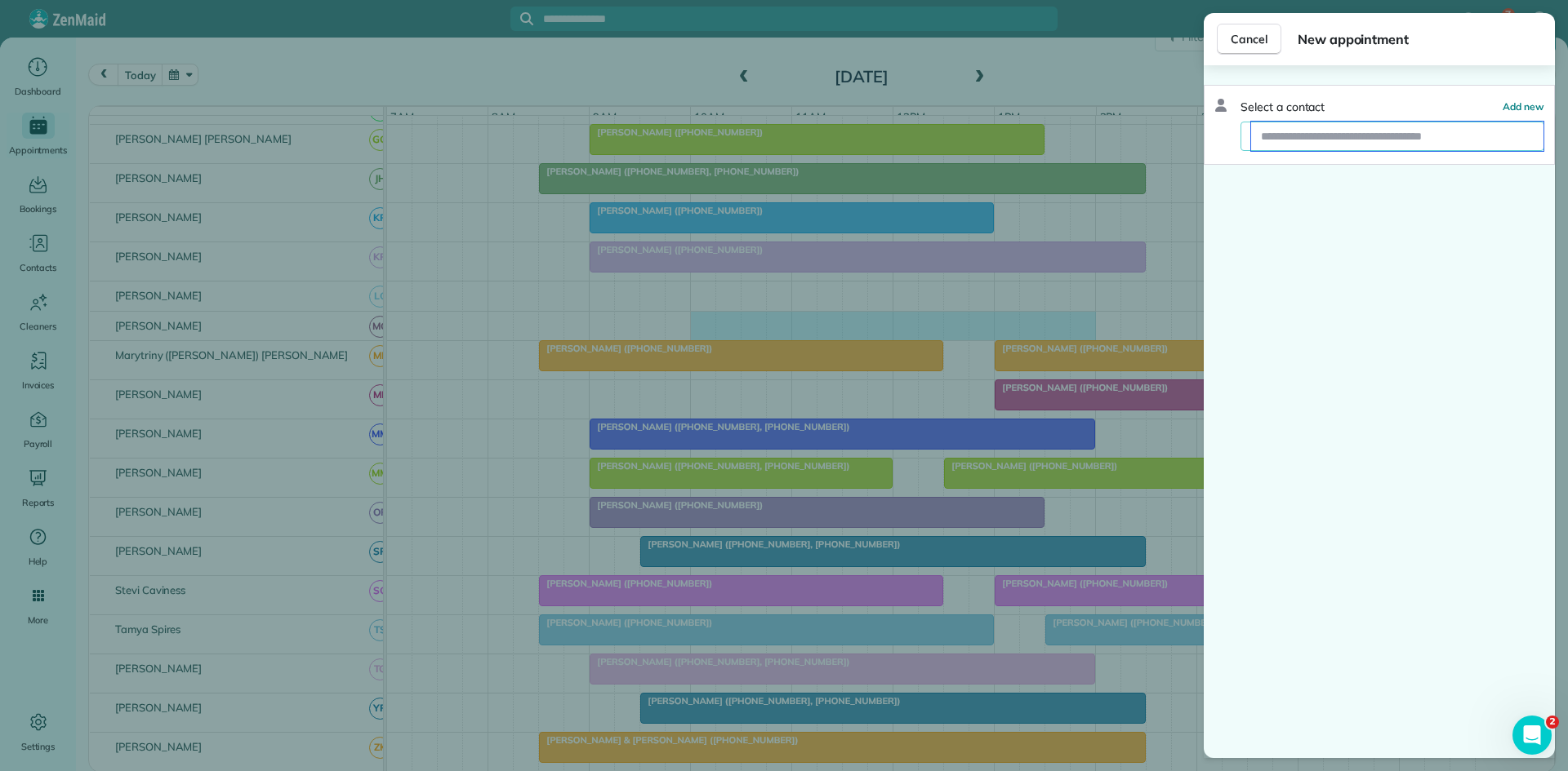
click at [1356, 124] on input "text" at bounding box center [1397, 136] width 292 height 30
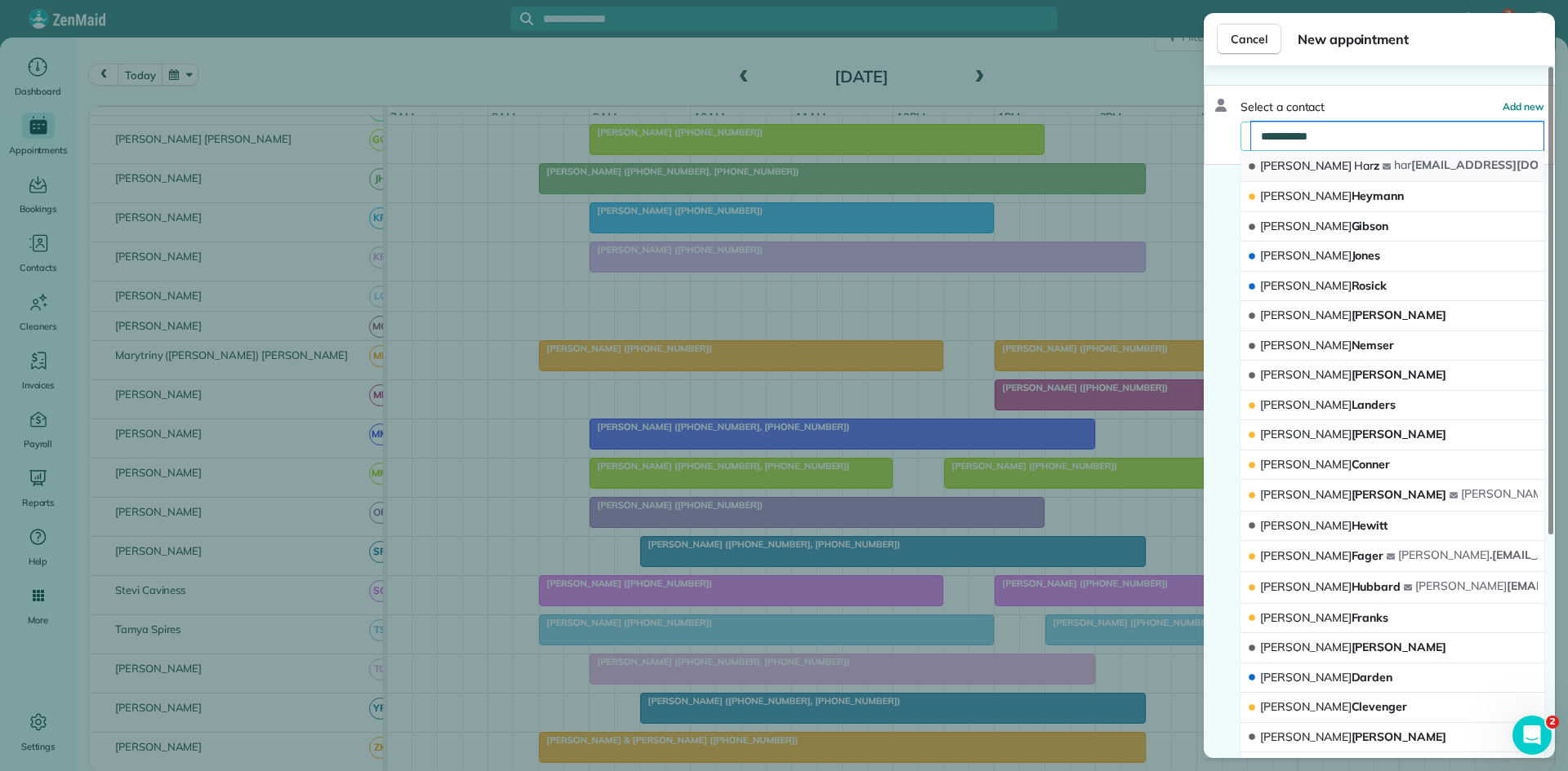
type input "**********"
click at [1342, 163] on button "[PERSON_NAME] z har [EMAIL_ADDRESS][DOMAIN_NAME]" at bounding box center [1392, 167] width 303 height 31
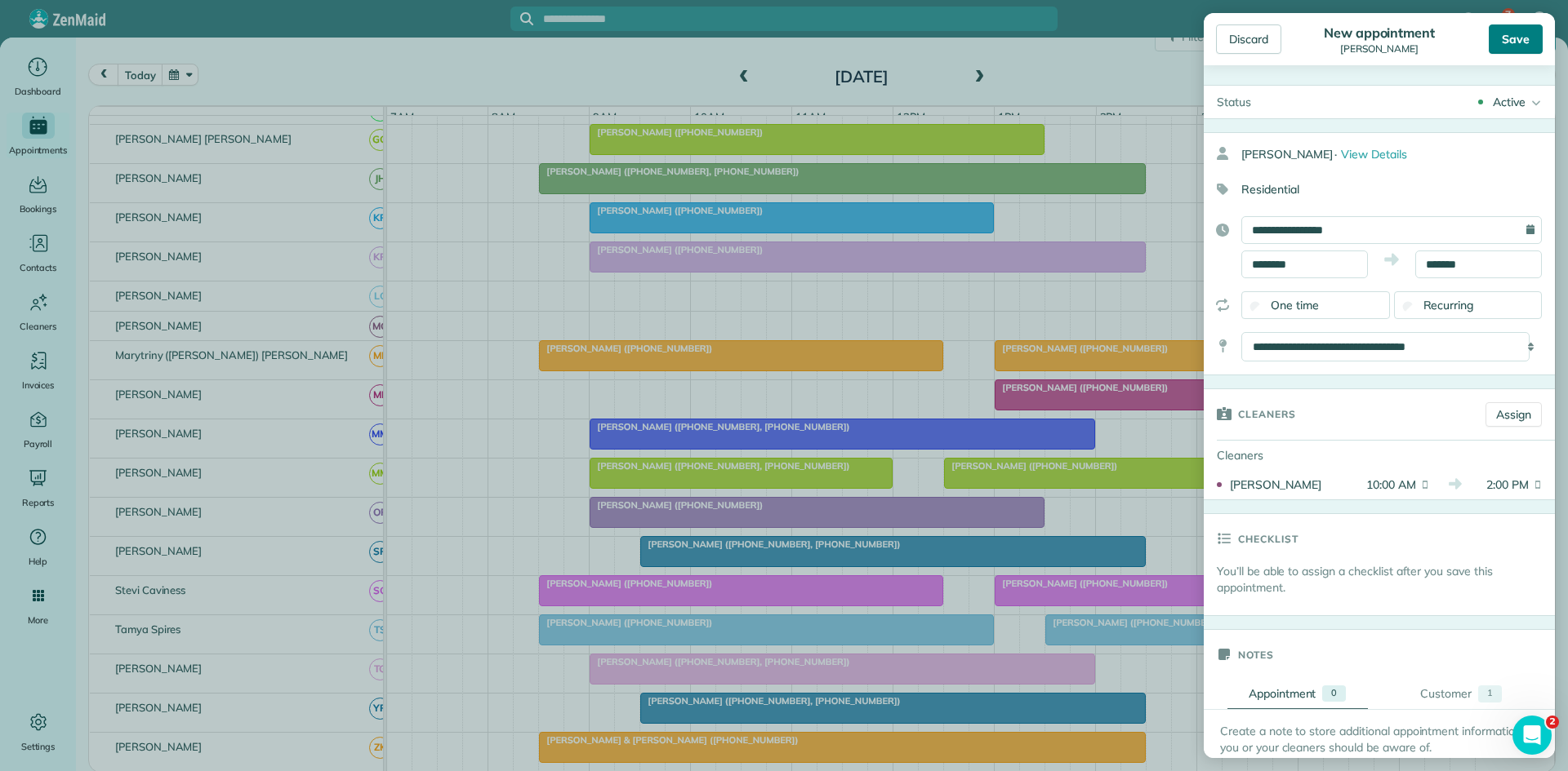
click at [1519, 51] on div "Save" at bounding box center [1515, 39] width 54 height 30
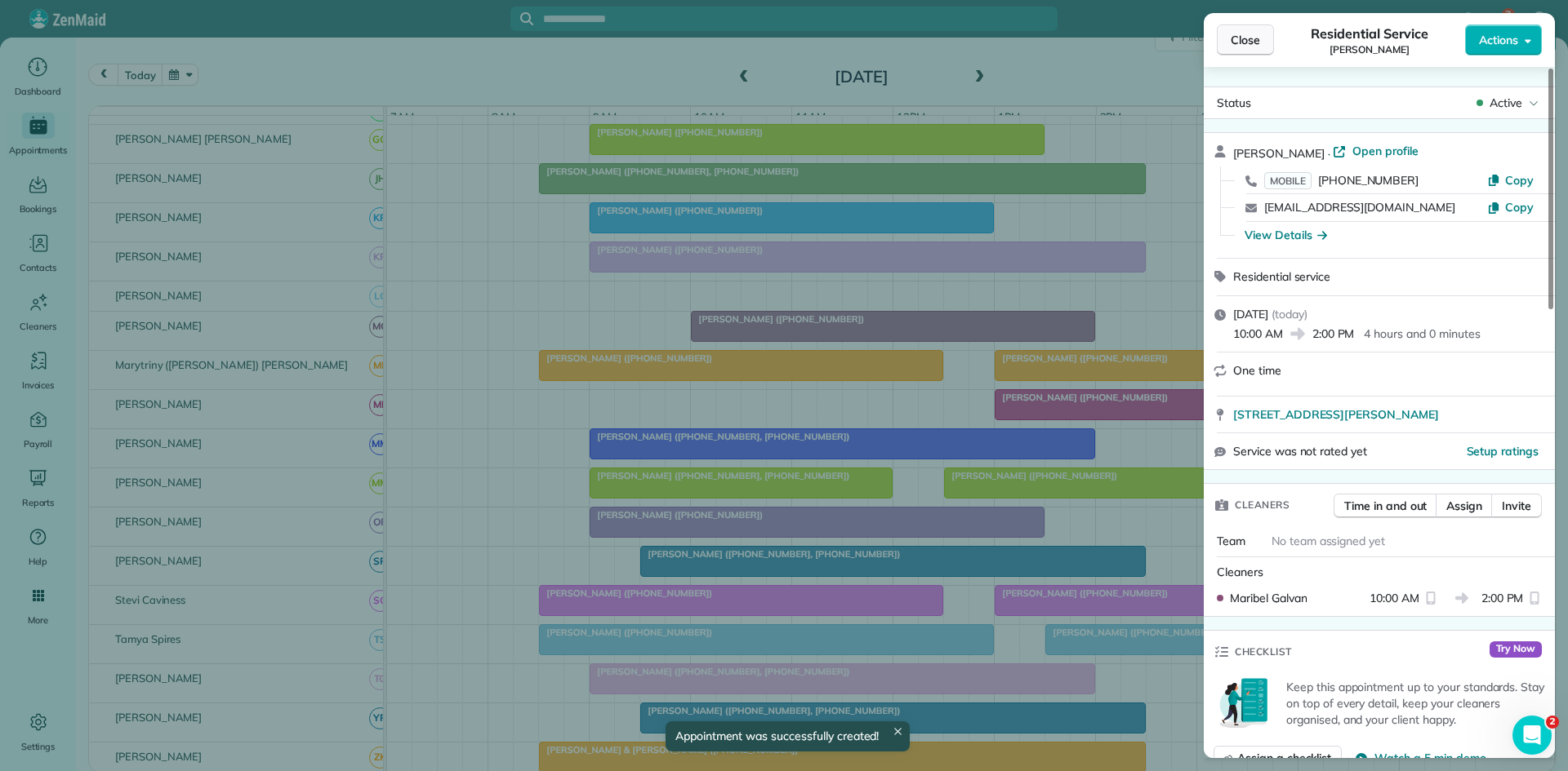
click at [1263, 48] on button "Close" at bounding box center [1244, 39] width 57 height 31
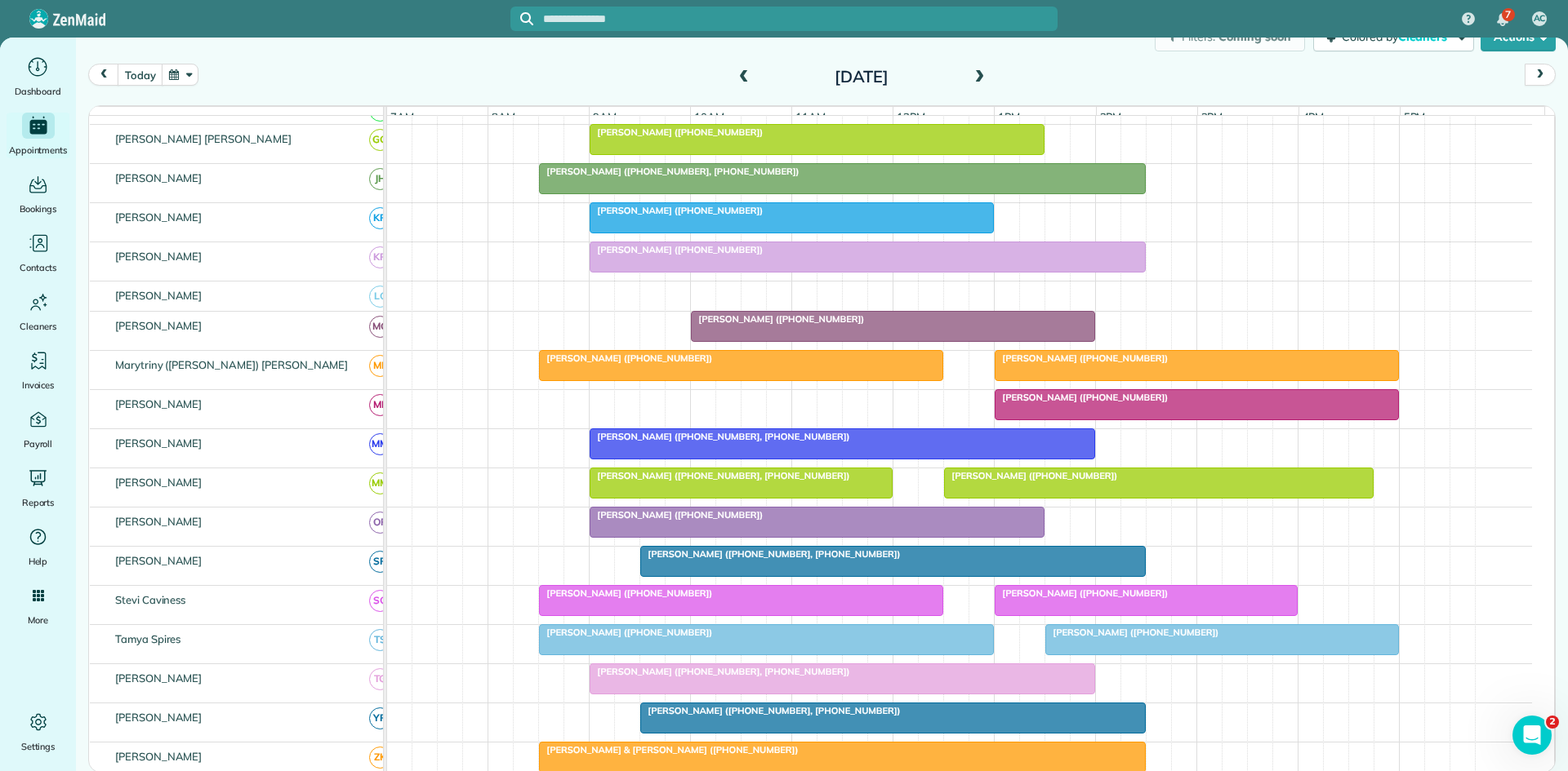
drag, startPoint x: 1273, startPoint y: 79, endPoint x: 1066, endPoint y: 82, distance: 207.0
click at [1066, 82] on div "[DATE] [DATE]" at bounding box center [822, 79] width 1467 height 31
